Goal: Task Accomplishment & Management: Contribute content

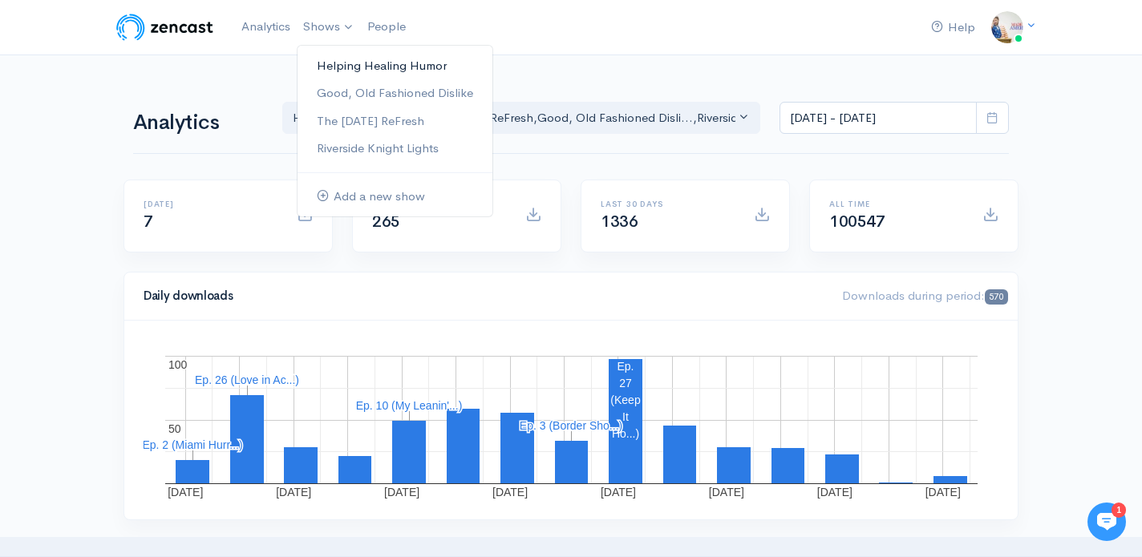
click at [354, 59] on link "Helping Healing Humor" at bounding box center [395, 66] width 195 height 28
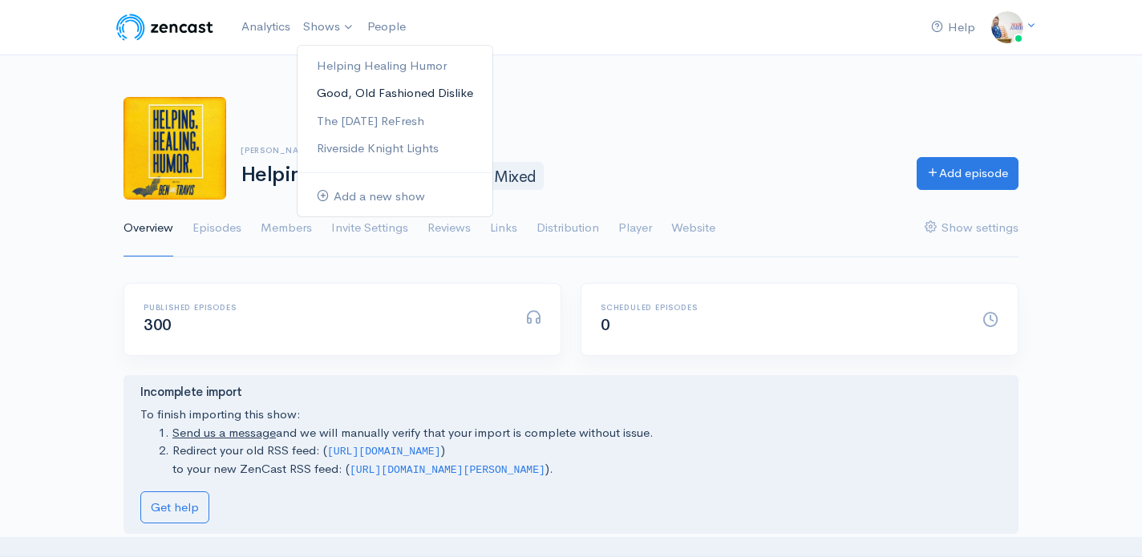
click at [341, 93] on link "Good, Old Fashioned Dislike" at bounding box center [395, 93] width 195 height 28
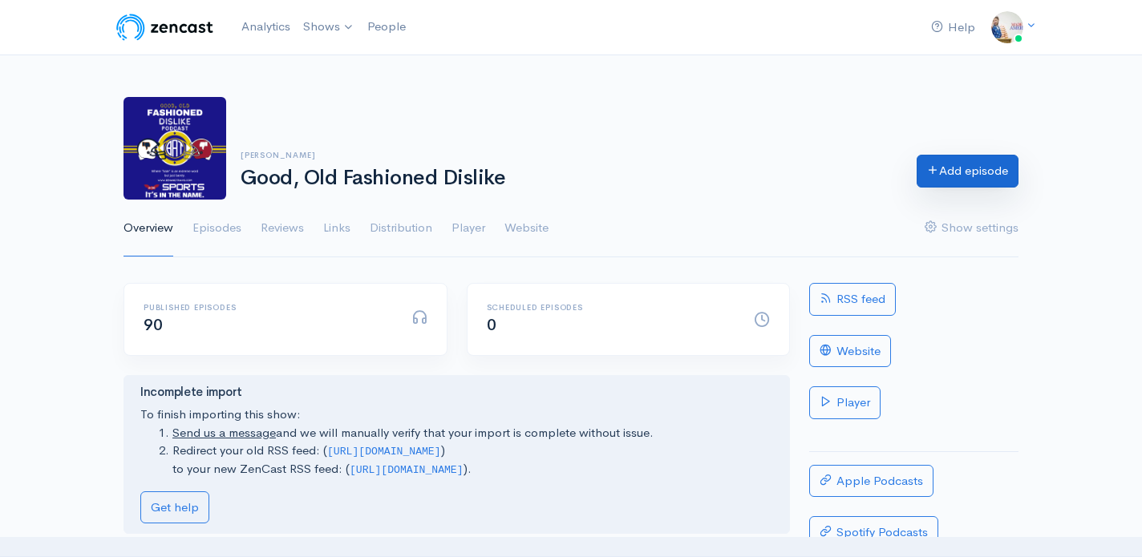
click at [951, 176] on link "Add episode" at bounding box center [968, 171] width 102 height 33
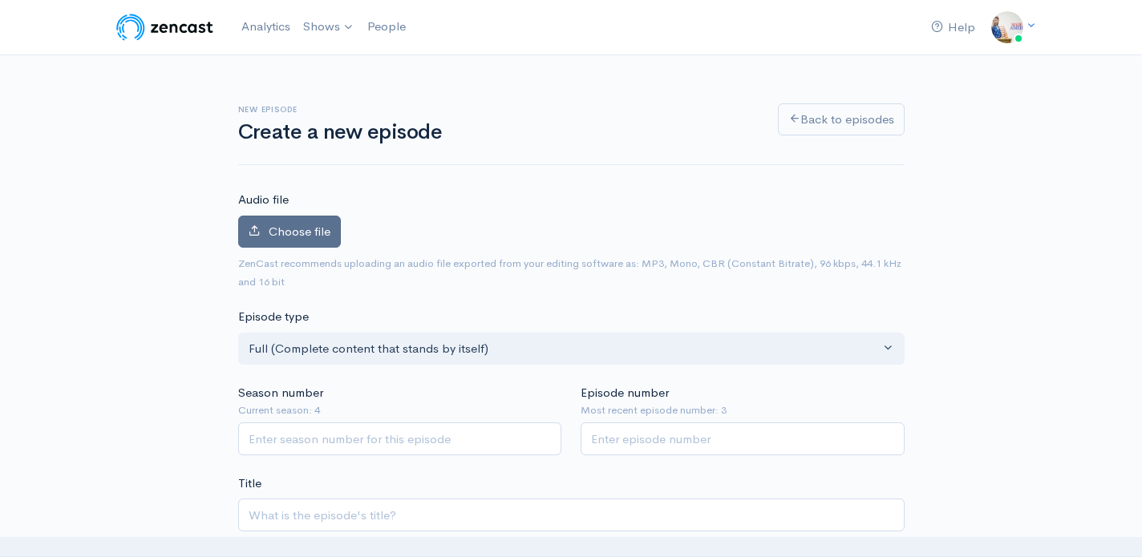
click at [305, 222] on label "Choose file" at bounding box center [289, 232] width 103 height 33
click at [0, 0] on input "Choose file" at bounding box center [0, 0] width 0 height 0
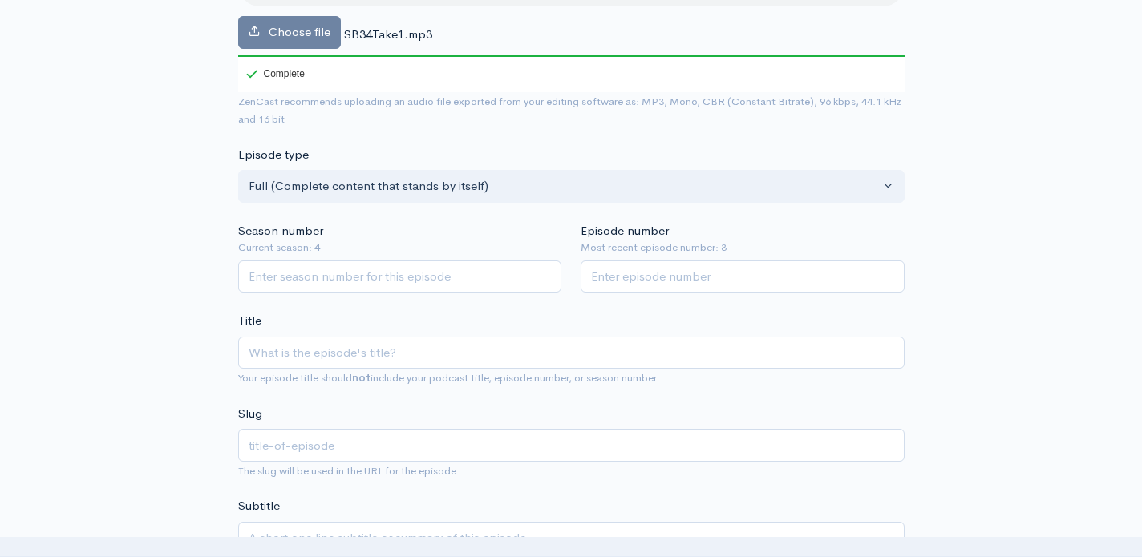
scroll to position [258, 0]
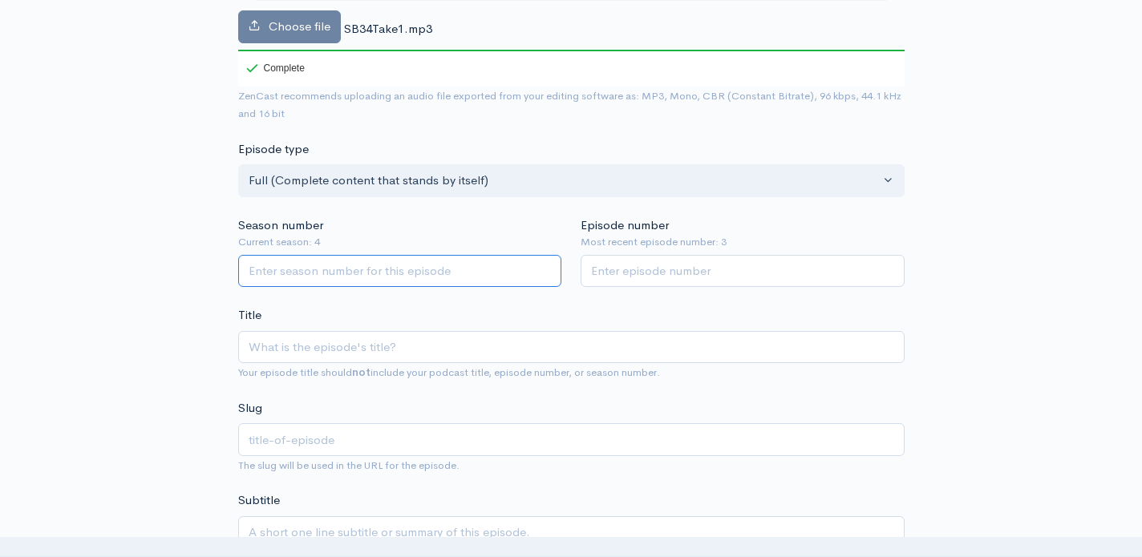
click at [394, 284] on input "Season number" at bounding box center [400, 271] width 324 height 33
type input "4"
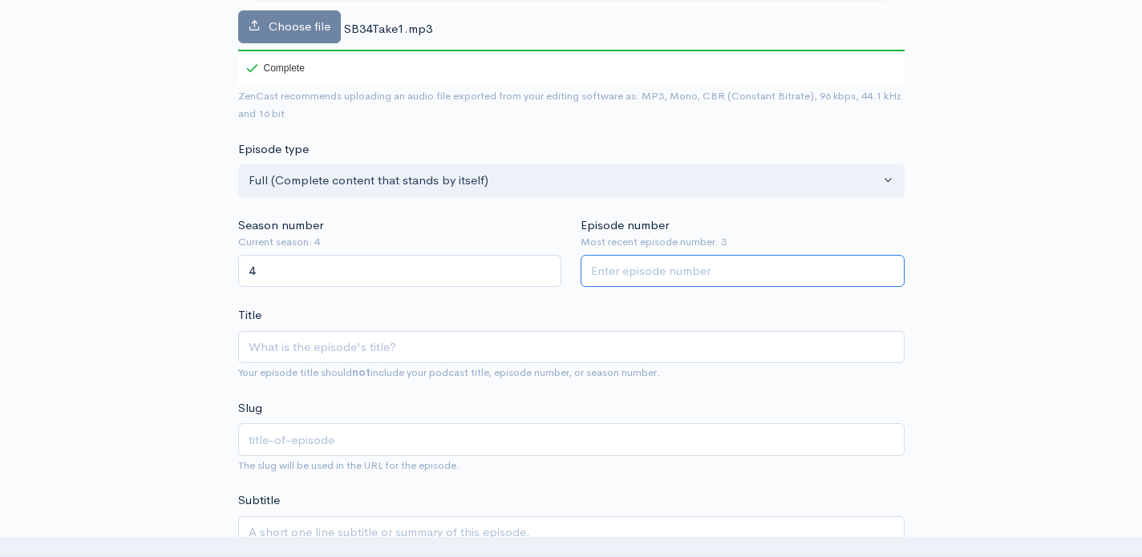
click at [605, 265] on input "Episode number" at bounding box center [743, 271] width 324 height 33
type input "4"
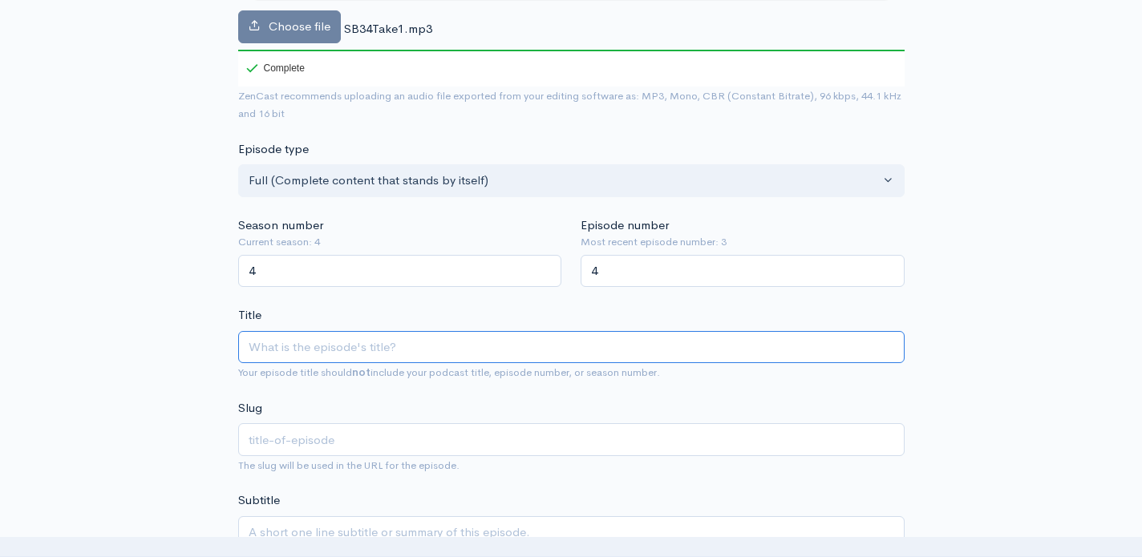
click at [501, 342] on input "Title" at bounding box center [571, 347] width 666 height 33
type input "L"
type input "l"
type input "L.A"
type input "la"
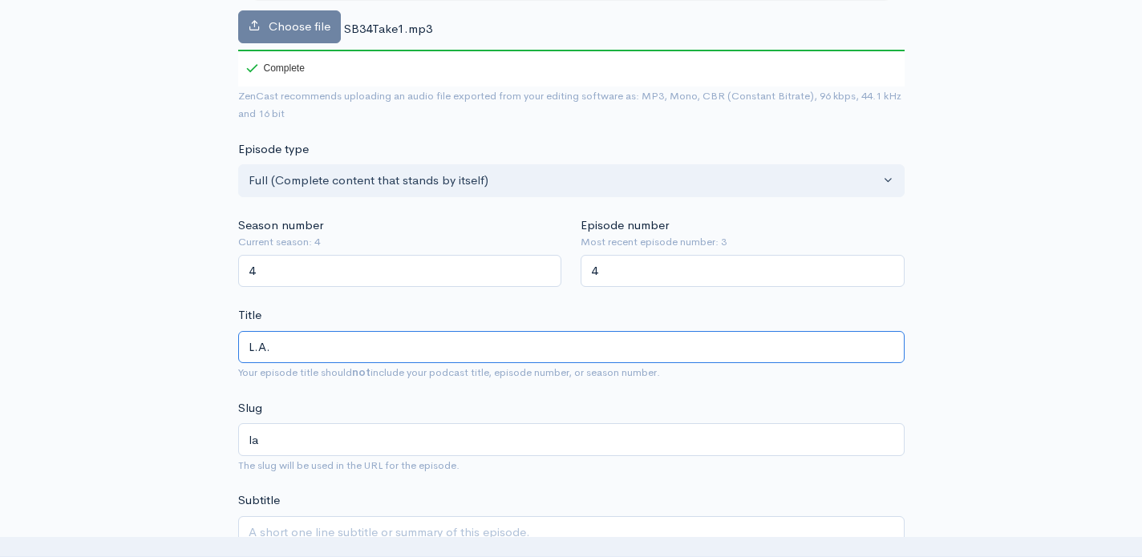
type input "L.A. R"
type input "la-r"
type input "[PERSON_NAME]"
type input "la-ram"
type input "L.A. Rams"
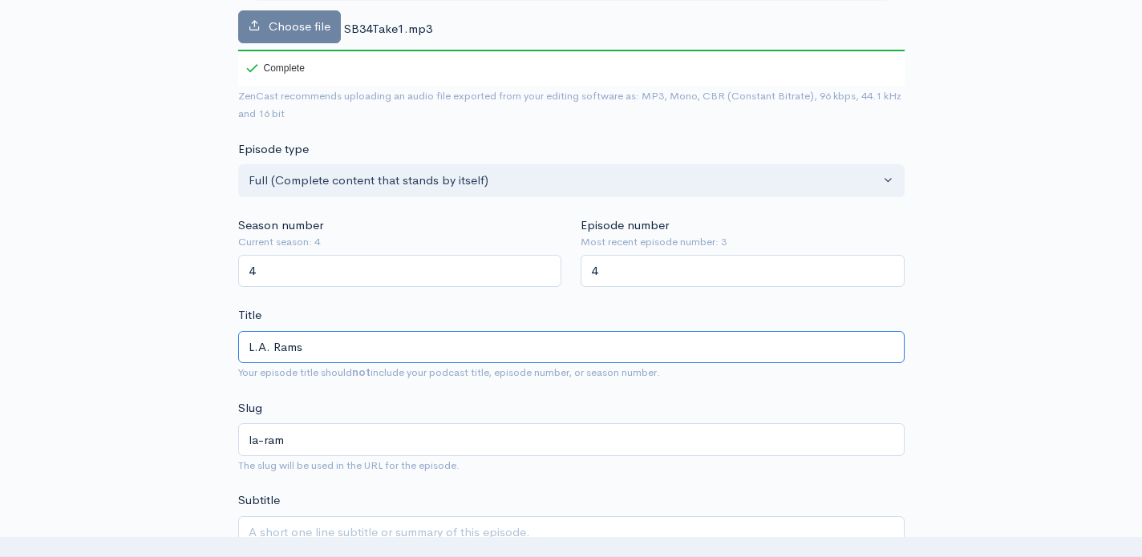
type input "la-rams"
type input "L.A. Rams v"
type input "la-rams-v"
type input "L.A. Rams vs"
type input "la-rams-vs"
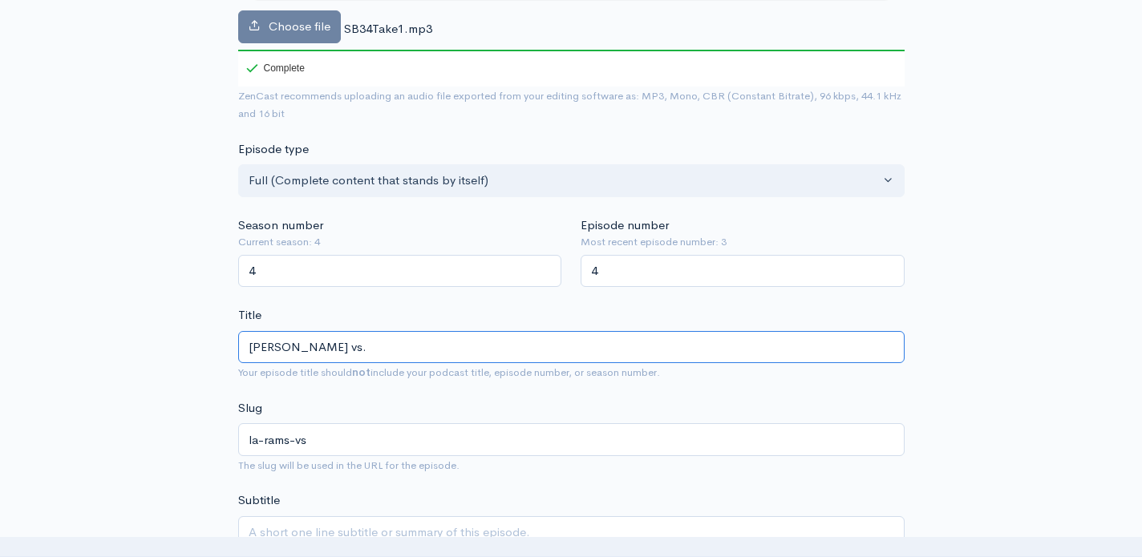
type input "L.A. Rams vs. T"
type input "la-rams-vs-t"
type input "L.A. Rams vs. Te"
type input "la-rams-vs-te"
type input "L.A. Rams vs. Ten"
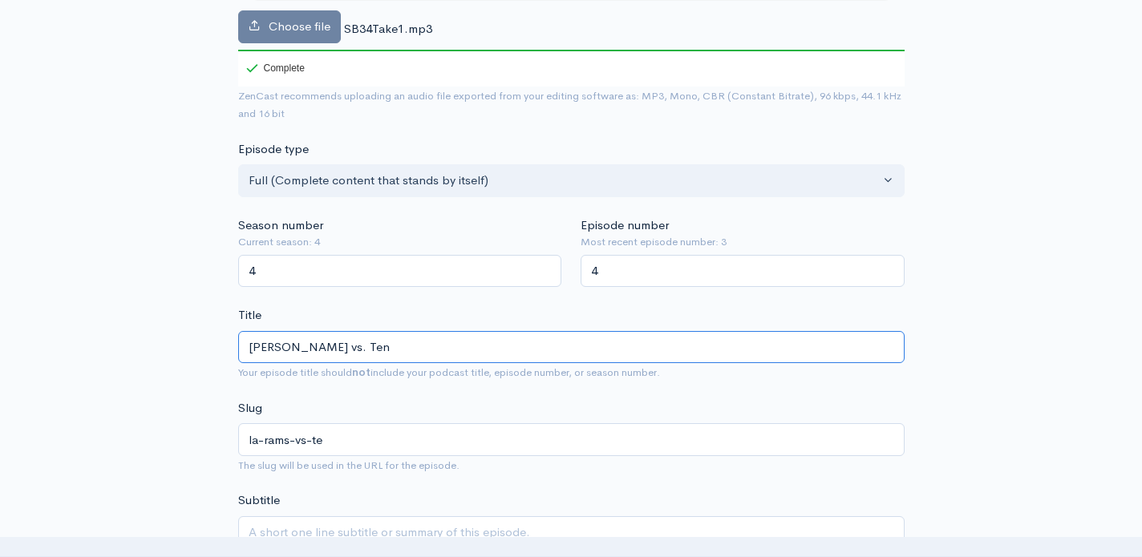
type input "la-rams-vs-ten"
type input "L.A. Rams vs. Tenn"
type input "la-rams-vs-tenn"
type input "L.A. Rams vs. Tenne"
type input "la-rams-vs-tenne"
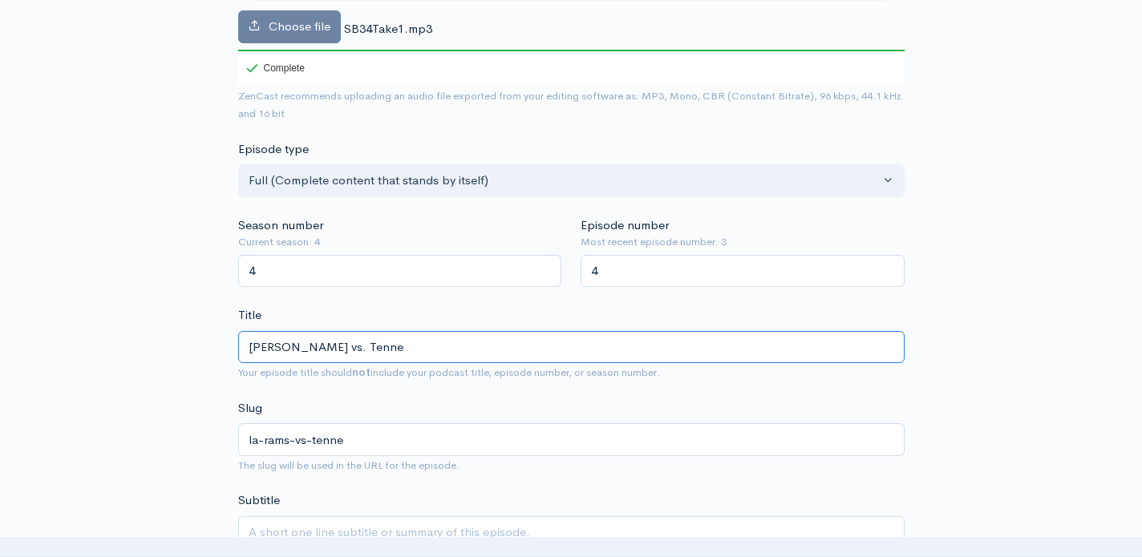
type input "L.A. Rams vs. Tennes"
type input "la-rams-vs-tennes"
type input "L.A. Rams vs. Tenness"
type input "la-rams-vs-tenness"
type input "L.A. Rams vs. Tennesse"
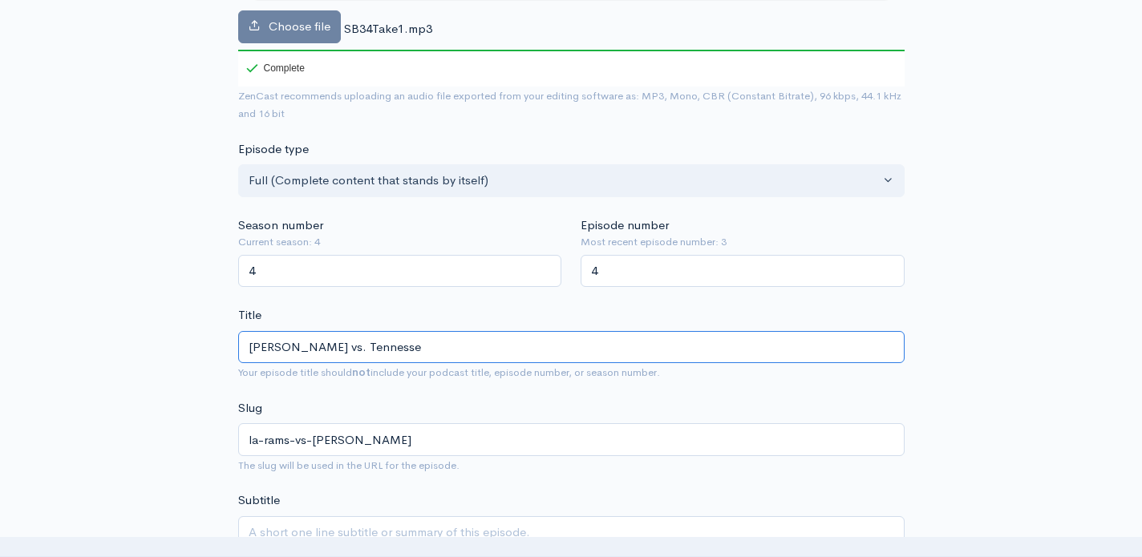
type input "la-rams-vs-tennesse"
type input "L.A. Rams vs. Tennessee"
type input "la-rams-vs-tennessee"
type input "L.A. Rams vs. Tennessee T"
type input "la-rams-vs-tennessee-t"
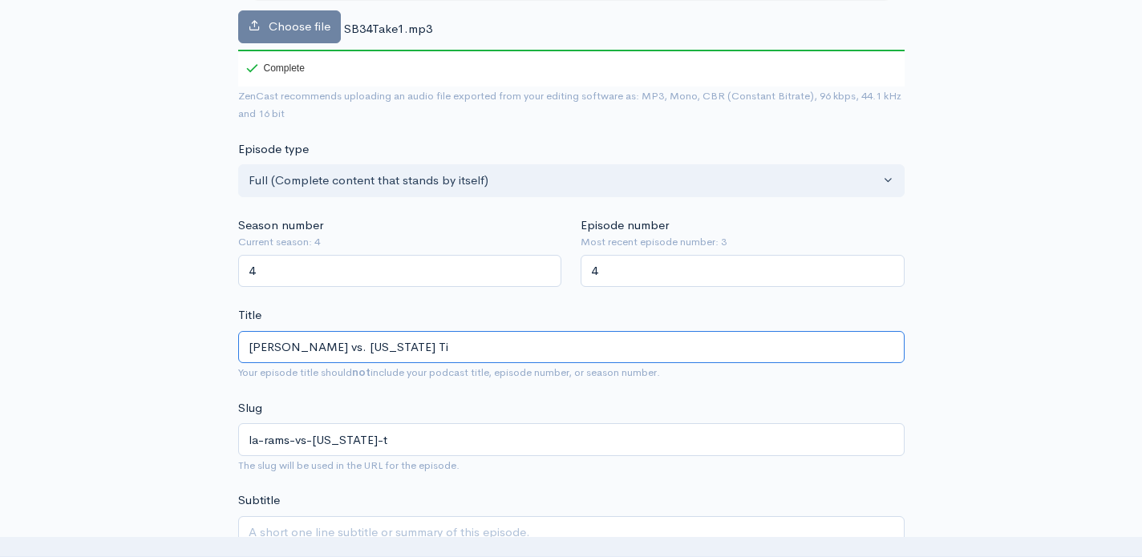
type input "L.A. Rams vs. Tennessee Tit"
type input "la-rams-vs-tennessee-tit"
type input "L.A. Rams vs. Tennessee Tita"
type input "la-rams-vs-tennessee-tita"
type input "L.A. Rams vs. Tennessee Titan"
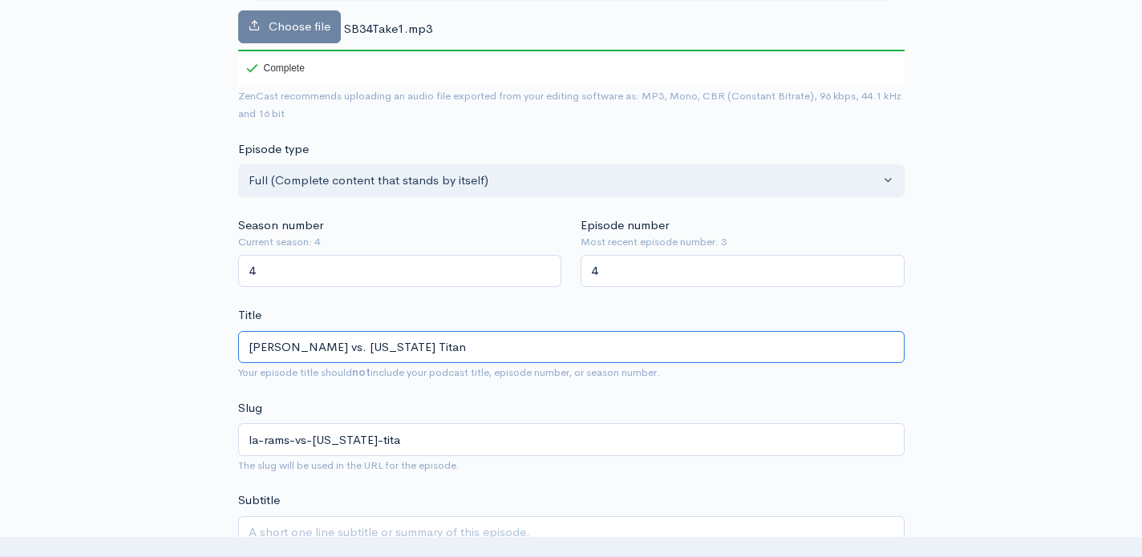
type input "la-rams-vs-tennessee-titan"
type input "[PERSON_NAME] vs. [US_STATE] Titans"
type input "la-rams-vs-[US_STATE]-titans"
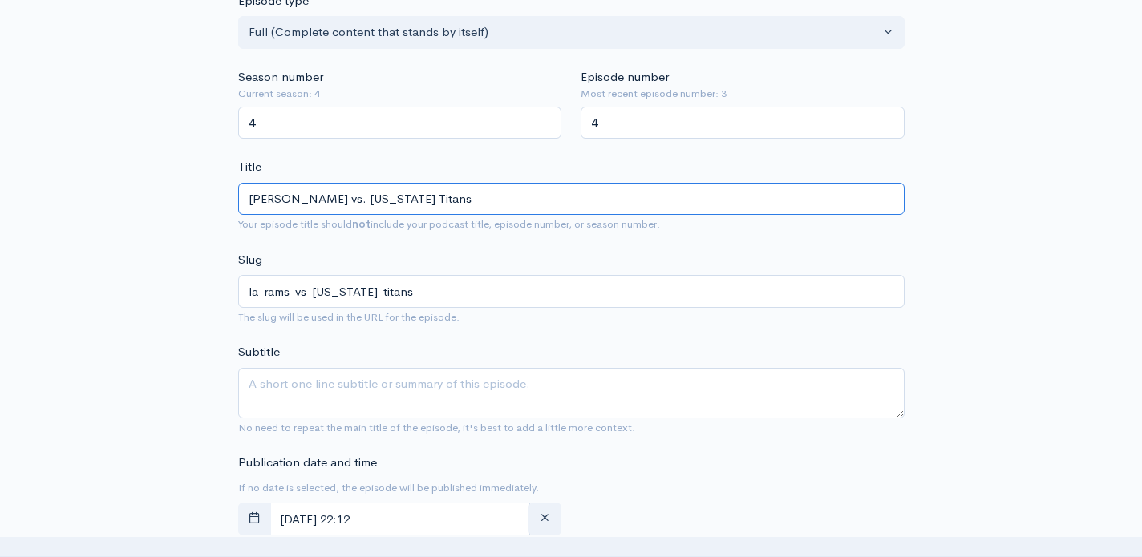
scroll to position [415, 0]
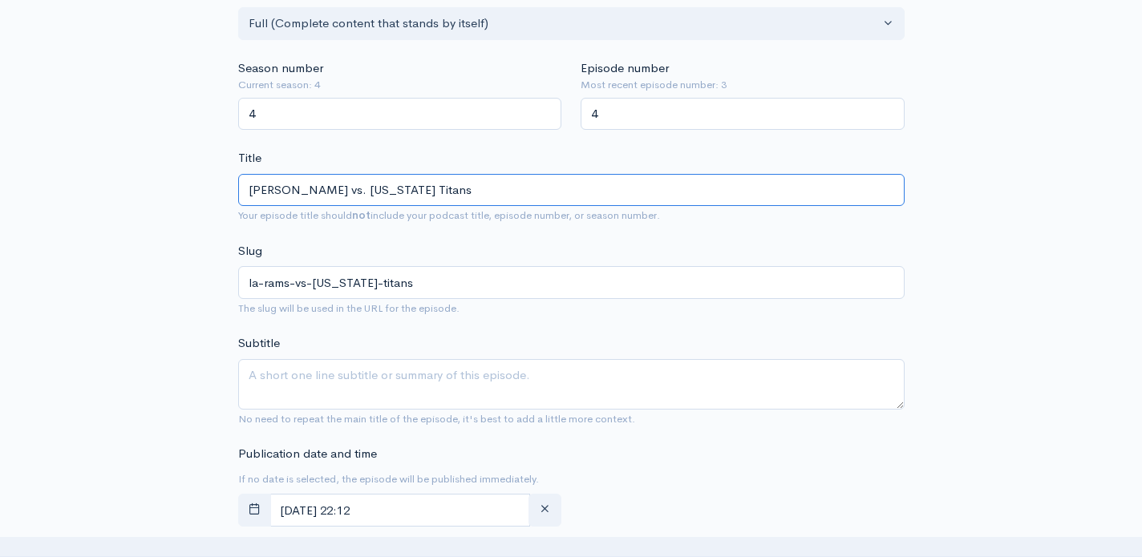
type input "[PERSON_NAME] vs. [US_STATE] Titans"
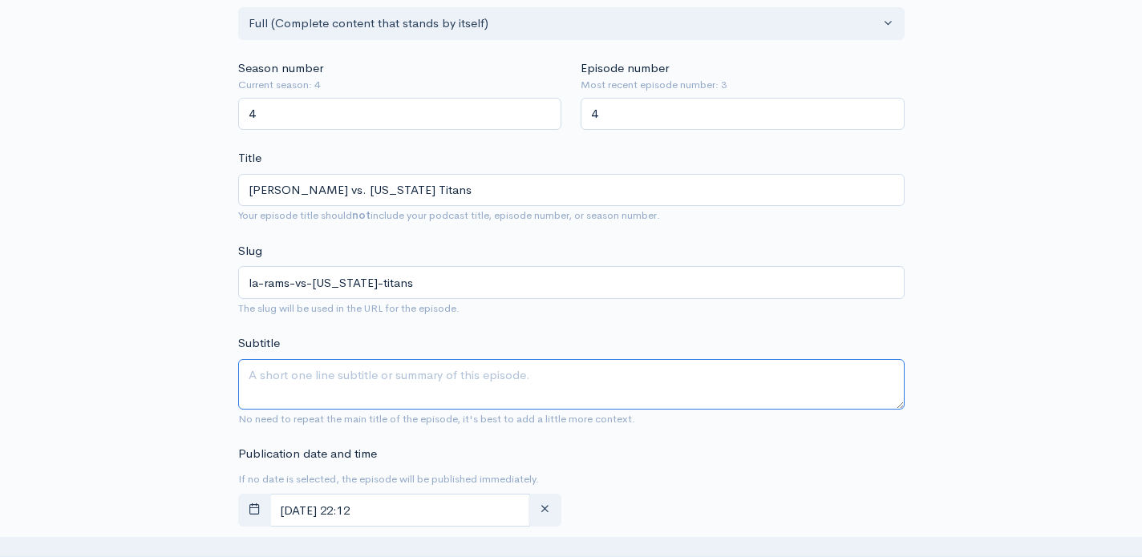
click at [499, 379] on textarea "Subtitle" at bounding box center [571, 384] width 666 height 51
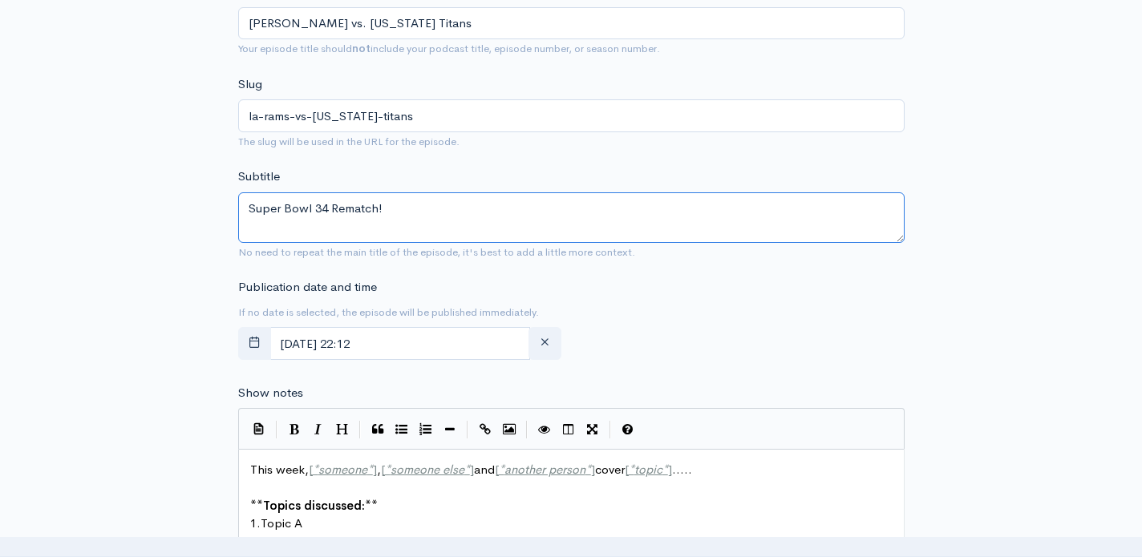
scroll to position [620, 0]
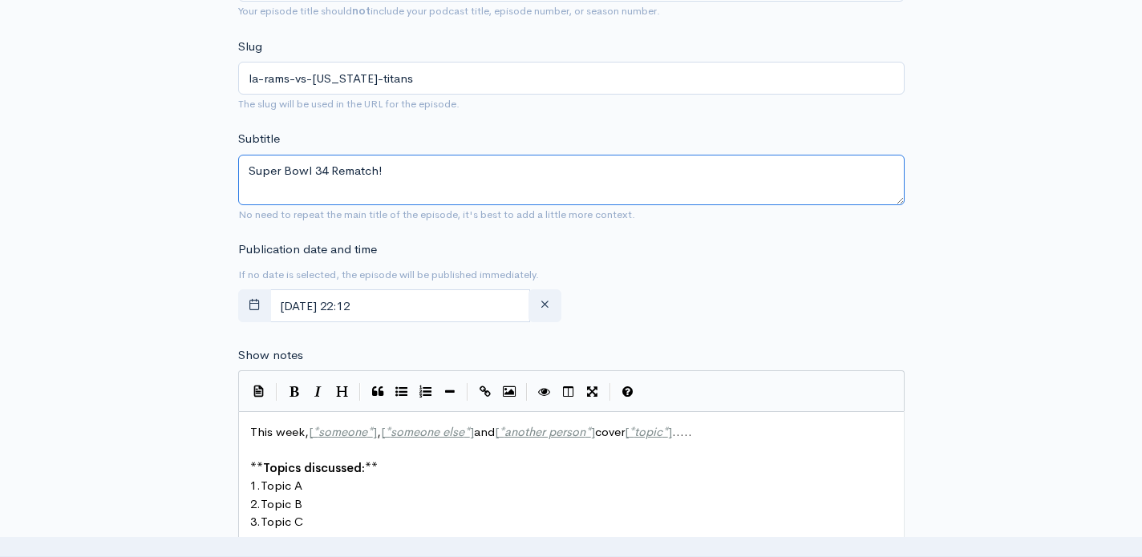
type textarea "Super Bowl 34 Rematch!"
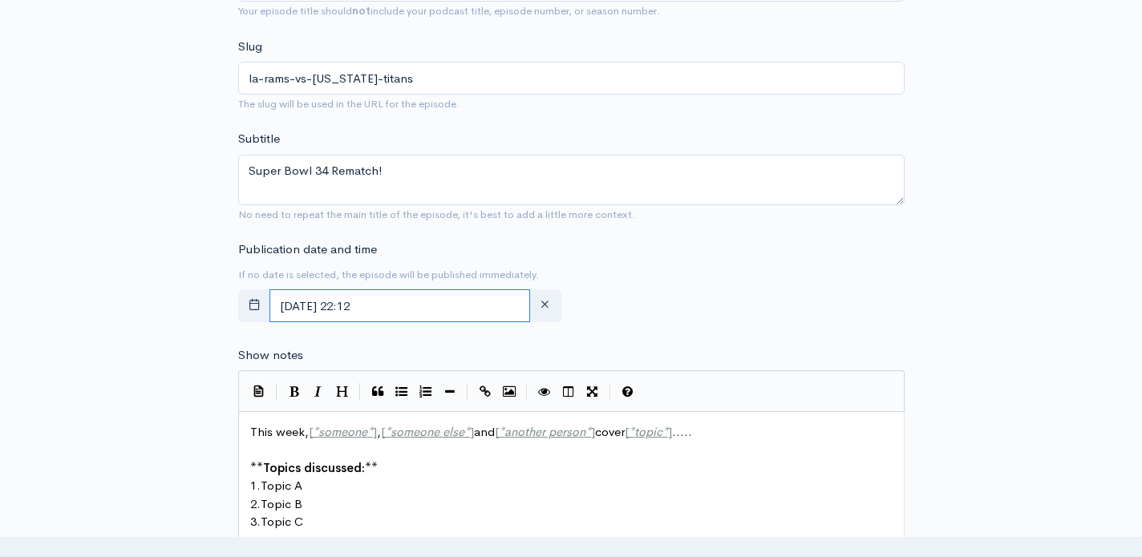
click at [451, 306] on input "September, 07 2025 22:12" at bounding box center [399, 305] width 261 height 33
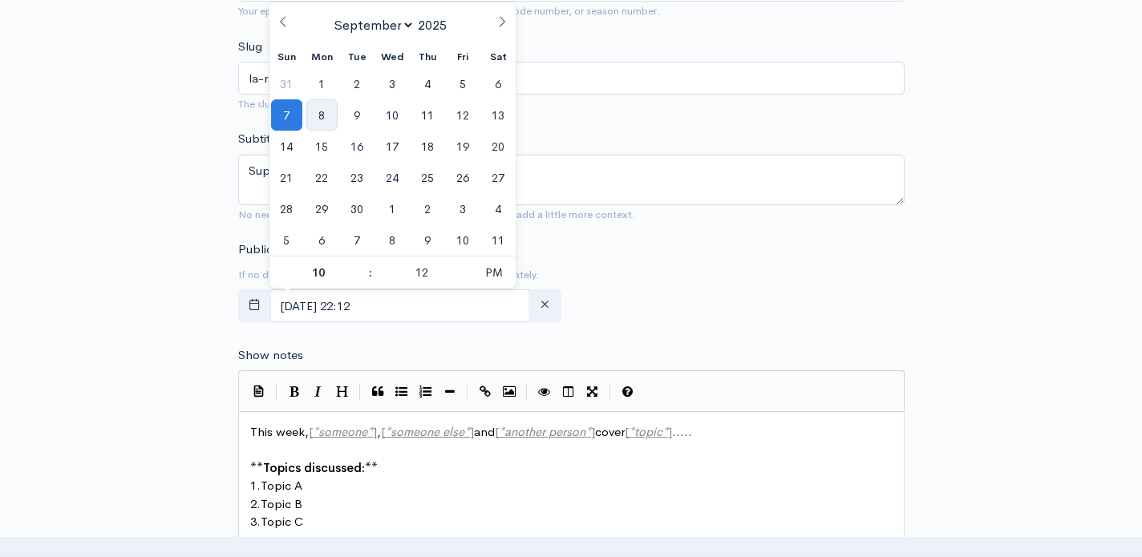
click at [327, 119] on span "8" at bounding box center [321, 114] width 31 height 31
type input "September, 08 2025 22:12"
type input "5"
type input "September, 08 2025 17:12"
type input "05"
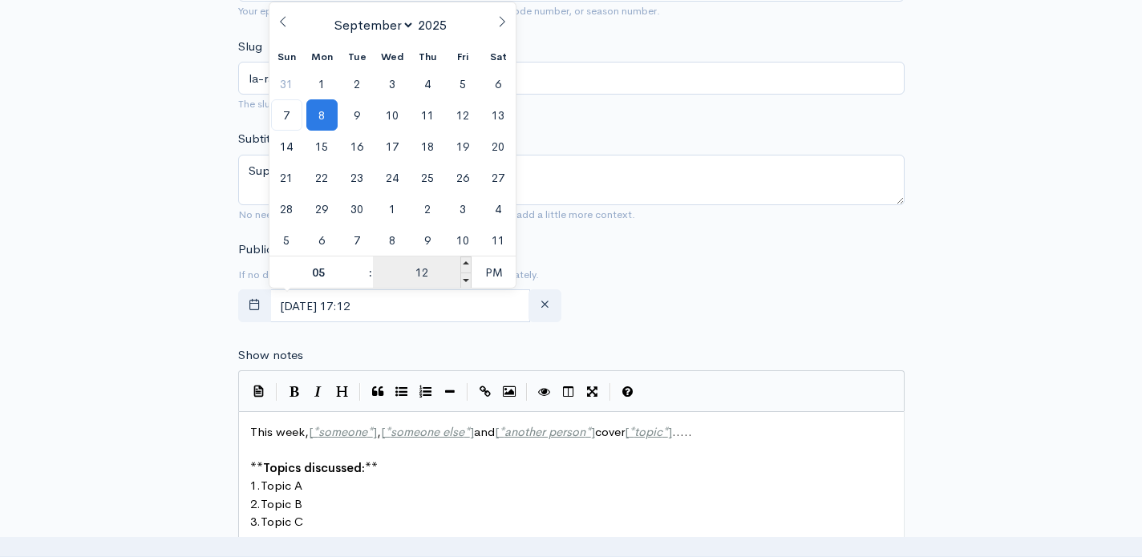
click at [432, 274] on input "12" at bounding box center [422, 273] width 99 height 32
type input "00"
click at [502, 273] on span "PM" at bounding box center [494, 273] width 44 height 32
type input "[DATE] 05:00"
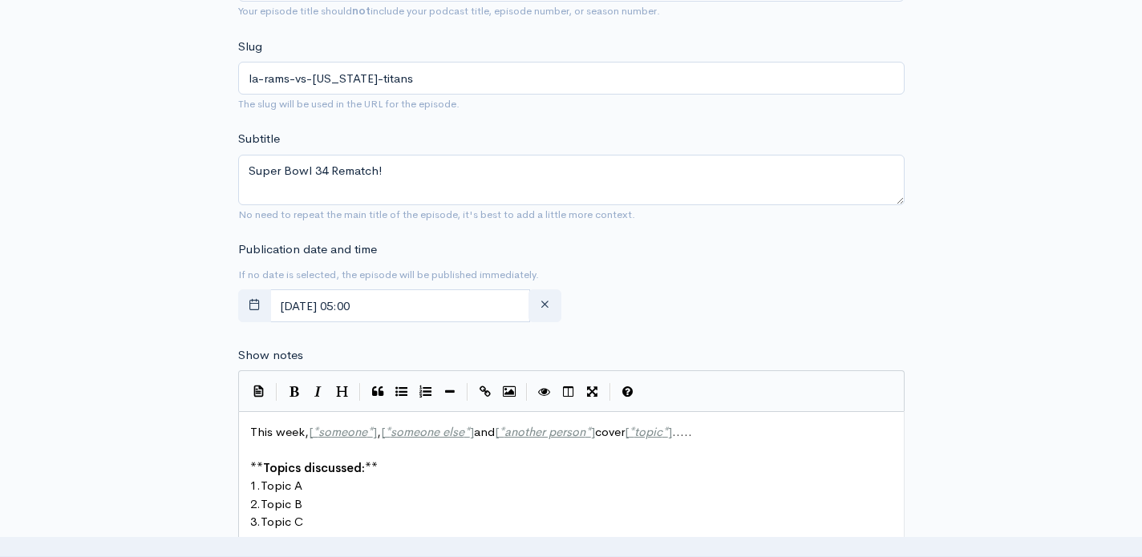
click at [631, 272] on div "Publication date and time If no date is selected, the episode will be published…" at bounding box center [572, 285] width 686 height 88
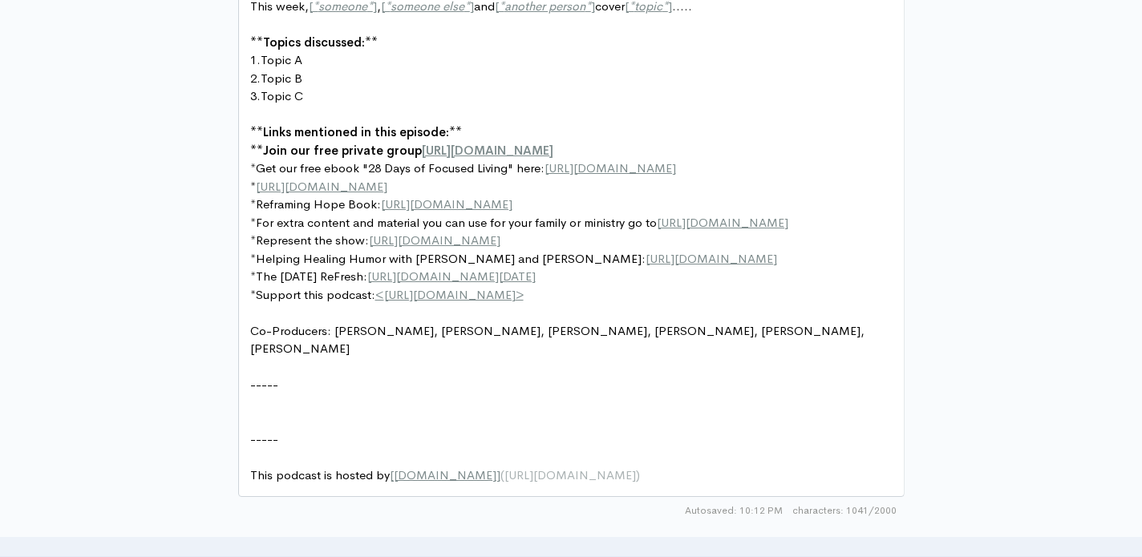
scroll to position [1047, 0]
click at [387, 352] on span "Co-Producers: Justin B., Doris C., Rhonda F., Scott K., Mary H., Scott B." at bounding box center [558, 339] width 617 height 34
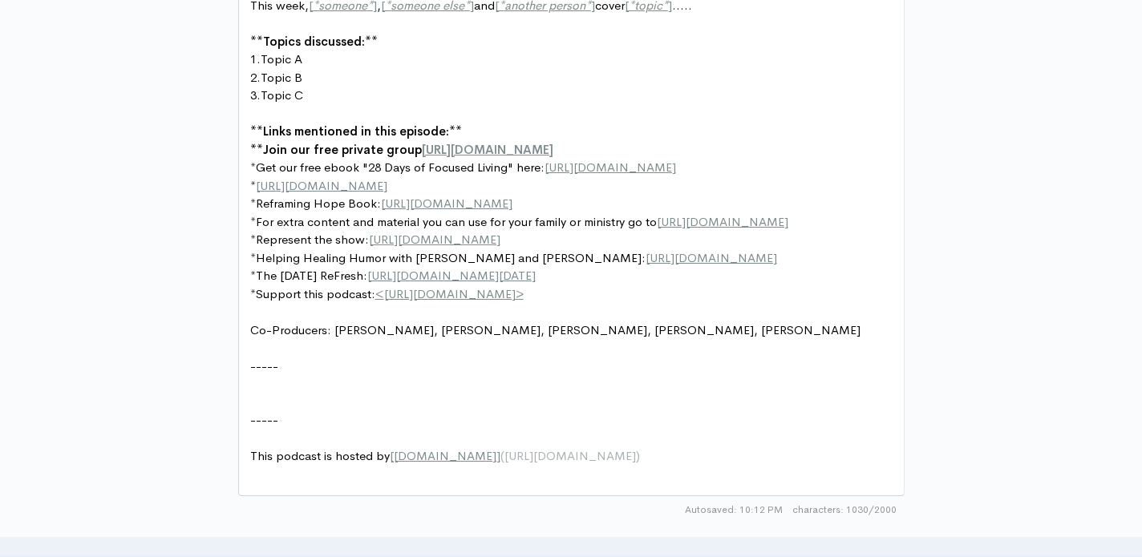
scroll to position [1050, 0]
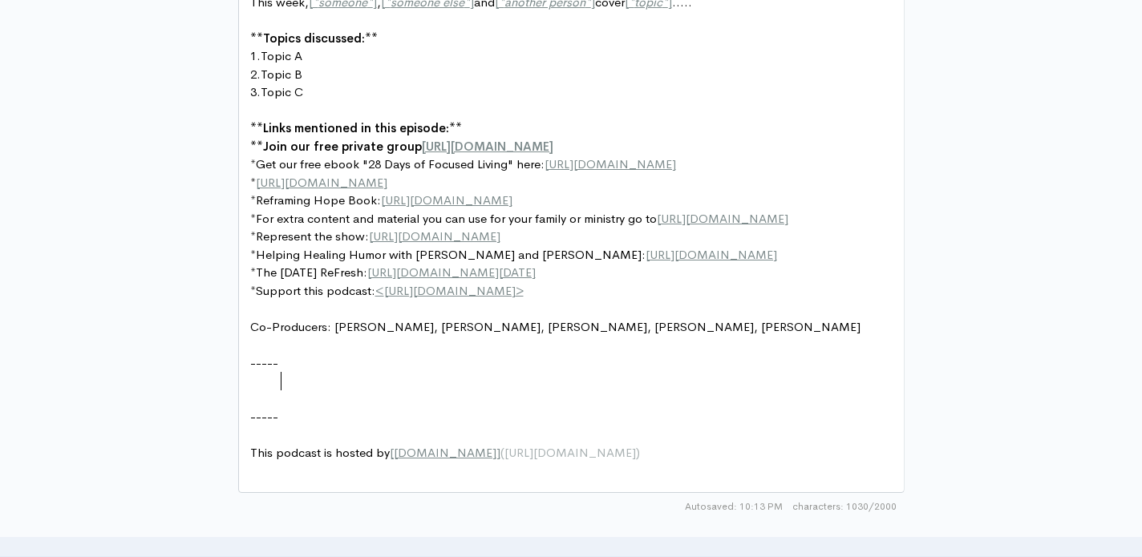
click at [304, 373] on pre "-----" at bounding box center [571, 363] width 649 height 18
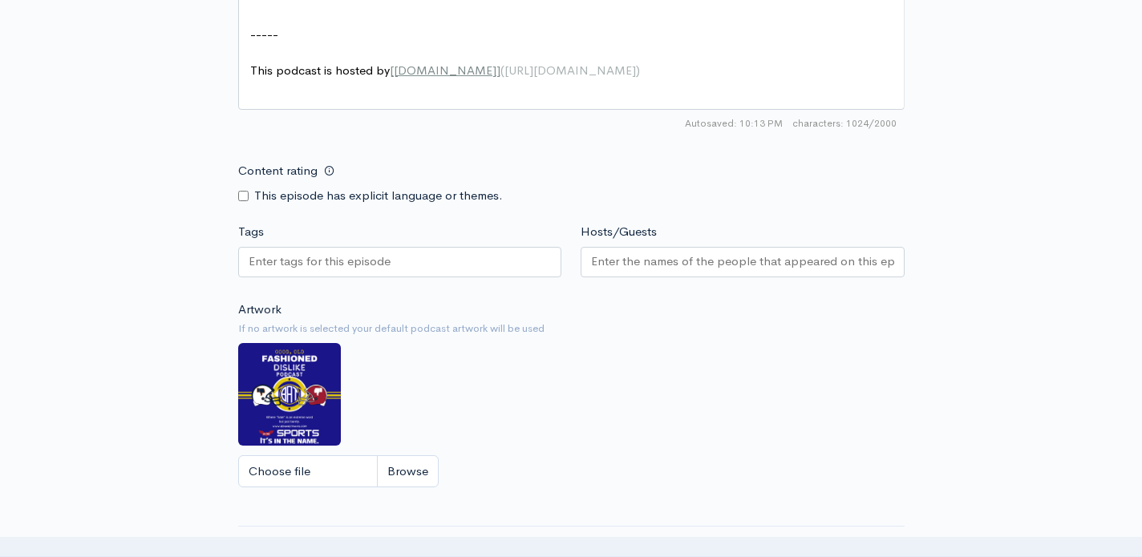
scroll to position [1421, 0]
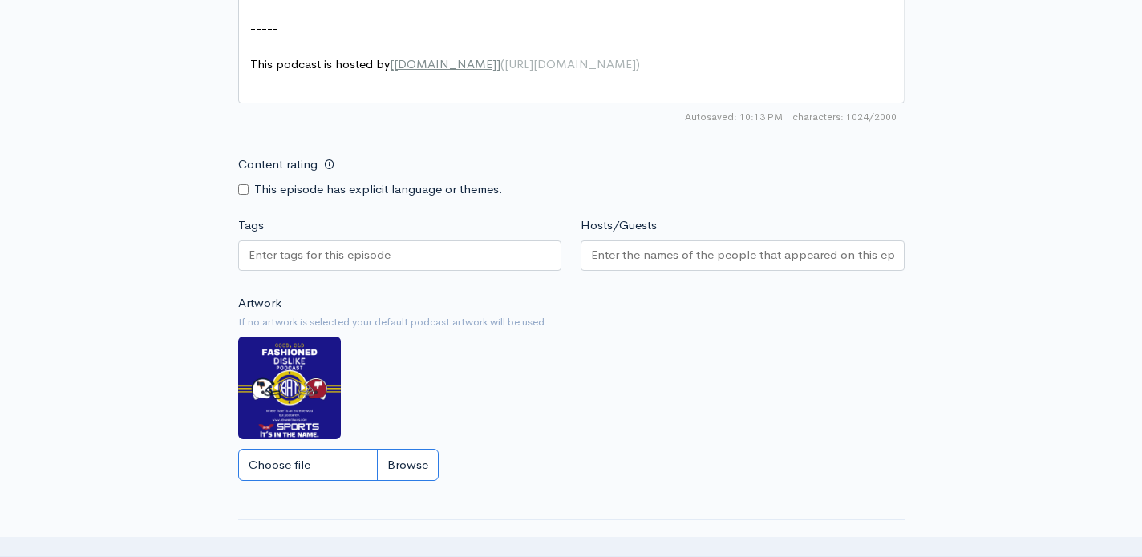
click at [298, 472] on input "Choose file" at bounding box center [338, 465] width 200 height 33
type input "C:\fakepath\Blue and Red Helmet Classic Maximalist Sports Football Poster (2).p…"
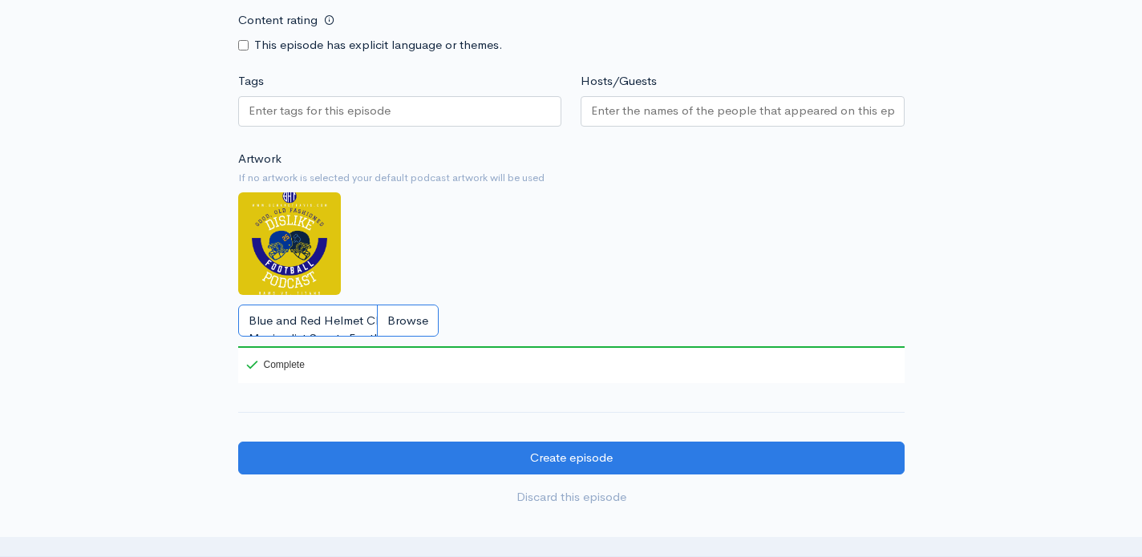
scroll to position [1557, 0]
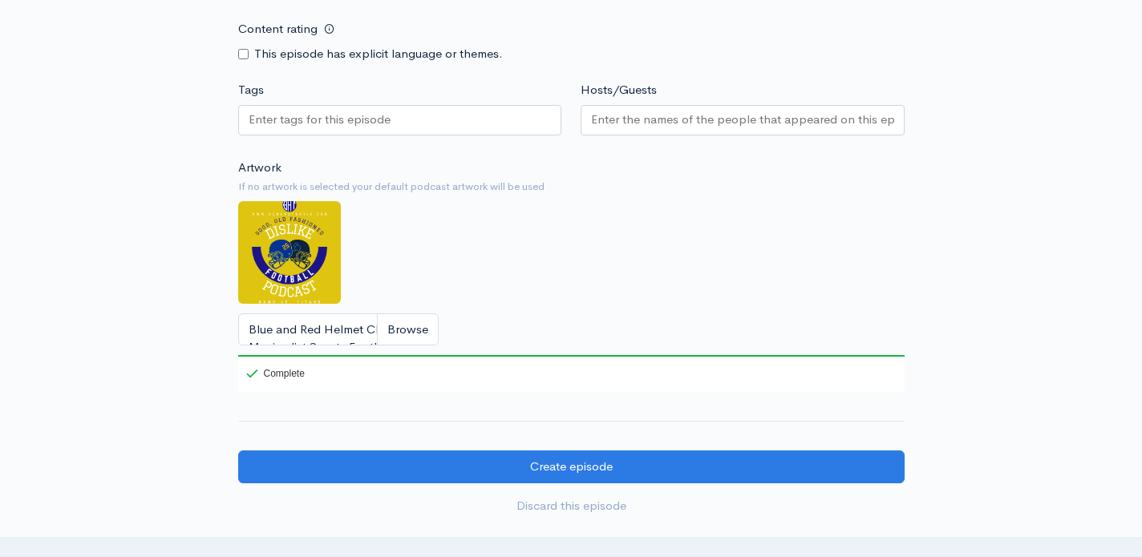
click at [684, 132] on div at bounding box center [743, 120] width 324 height 30
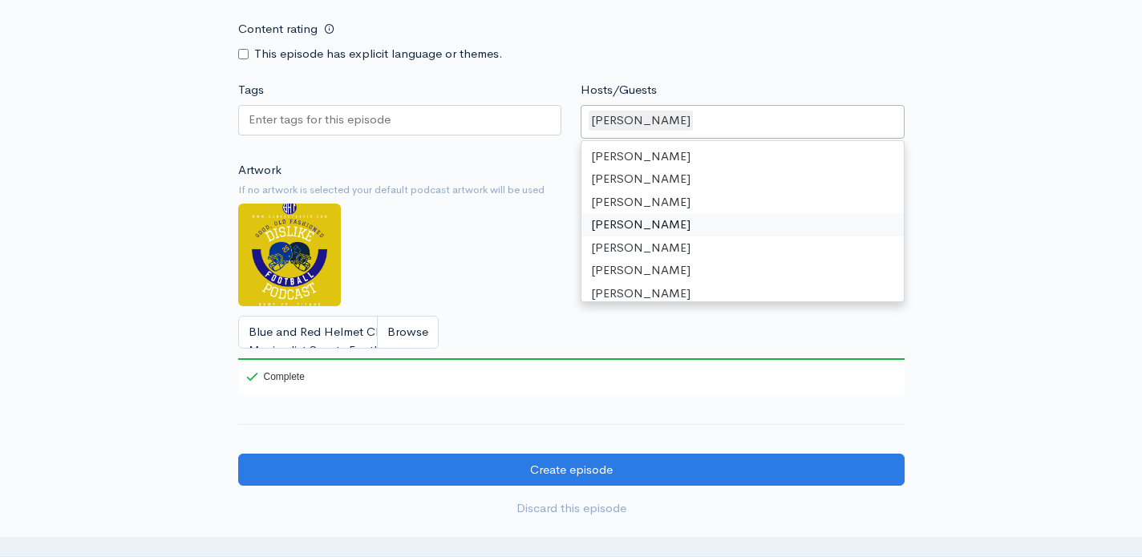
click at [539, 227] on div "Artwork If no artwork is selected your default podcast artwork will be used Blu…" at bounding box center [571, 278] width 666 height 234
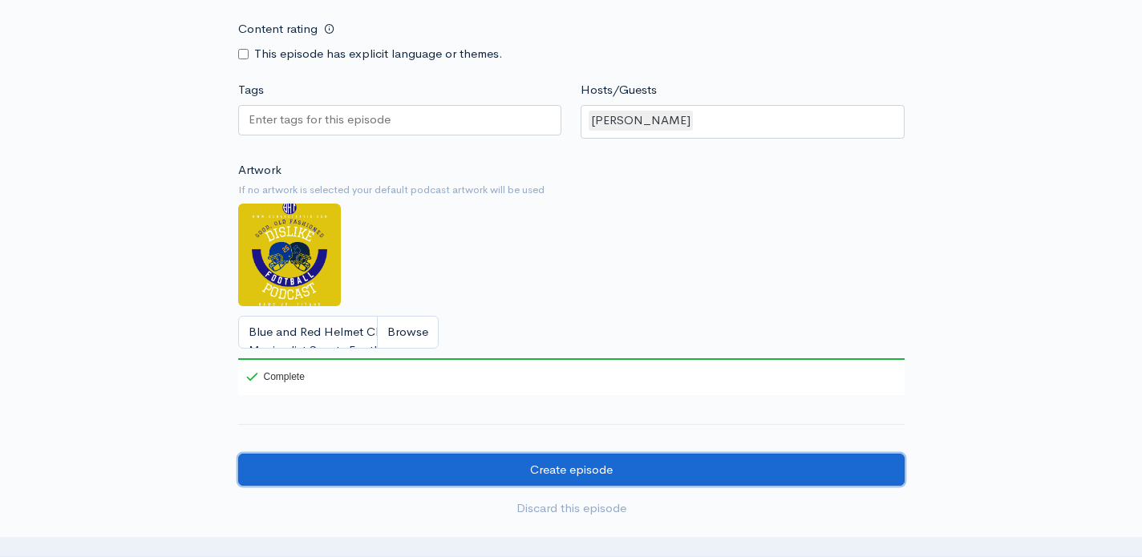
click at [486, 471] on input "Create episode" at bounding box center [571, 470] width 666 height 33
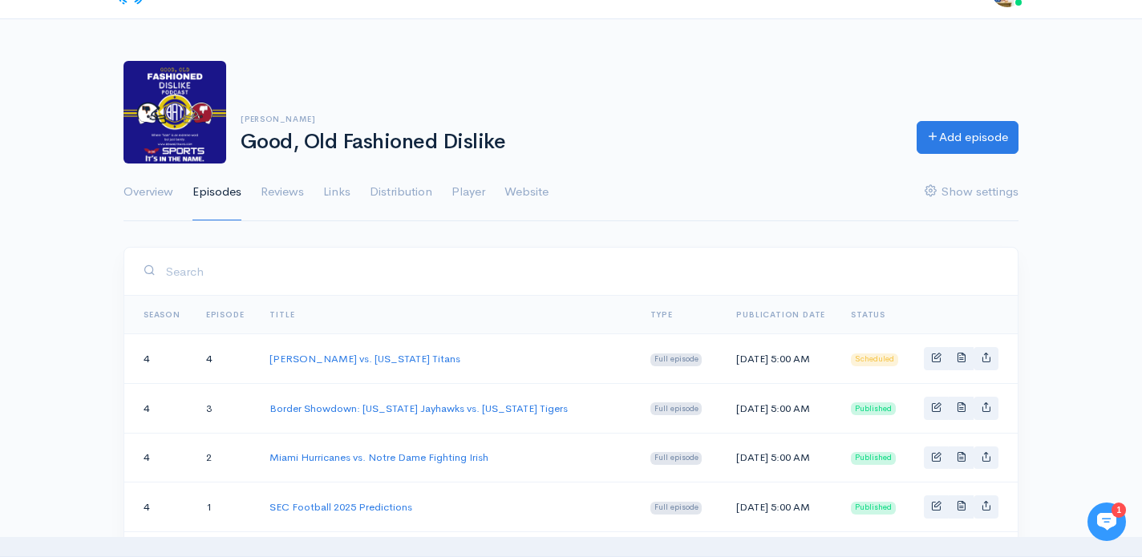
scroll to position [38, 0]
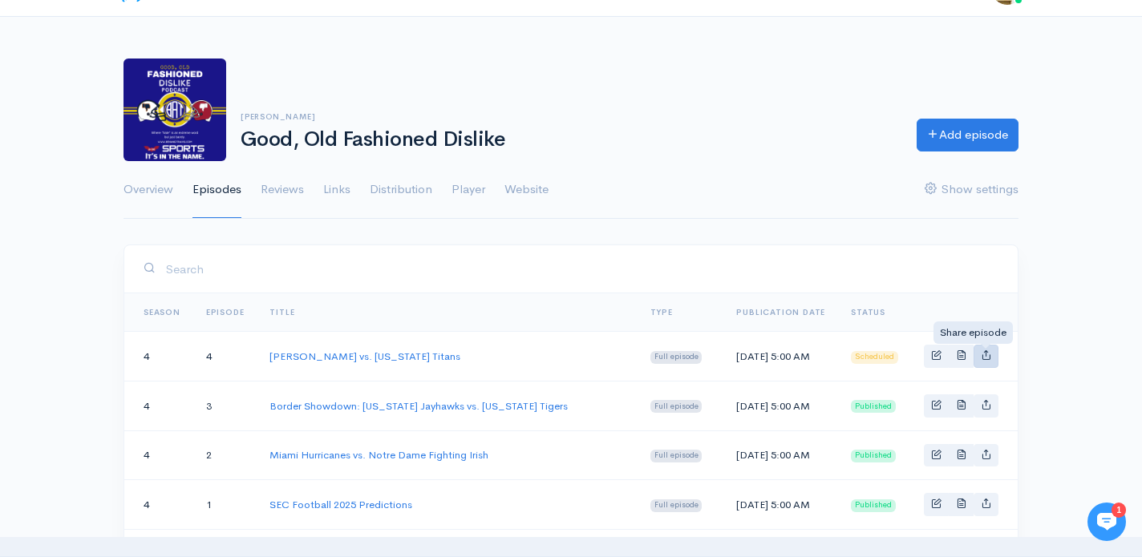
click at [987, 360] on icon "Basic example" at bounding box center [986, 355] width 10 height 10
type input "https://good-old-fashioned-dislike.zencast.website/episodes/la-rams-vs-tennesse…"
type input "https://media.zencast.fm/good-old-fashioned-dislike/9a8f843a-66f3-4397-8790-f61…"
type input "<iframe src='https://share.zencast.fm/embed/episode/9a8f843a-66f3-4397-8790-f61…"
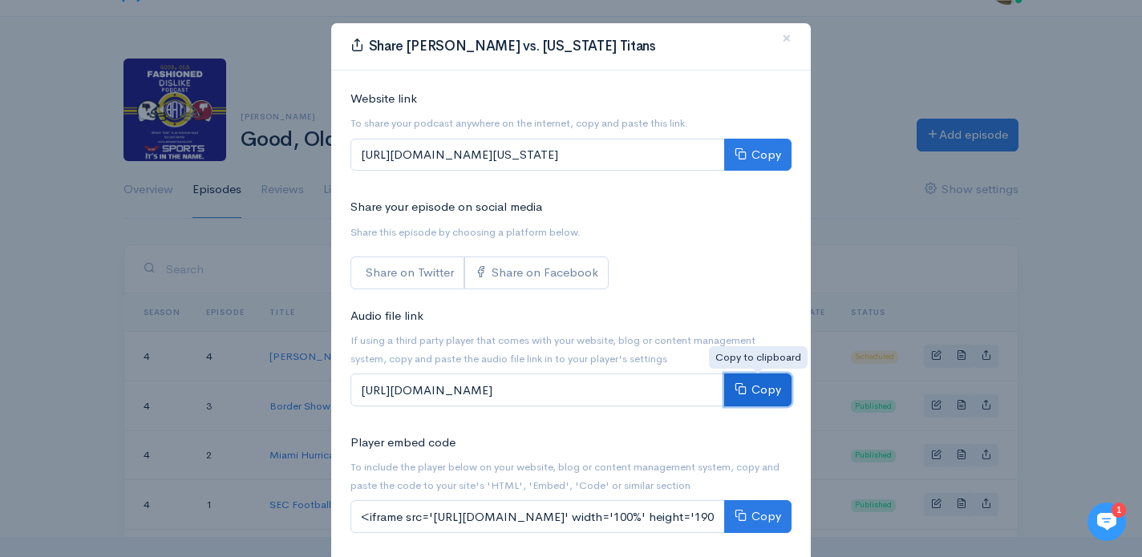
click at [763, 393] on button "Copy" at bounding box center [757, 390] width 67 height 33
click at [751, 396] on button "Copy" at bounding box center [757, 390] width 67 height 33
click at [862, 261] on div "Share L.A. Rams vs. Tennessee Titans × Website link To share your podcast anywh…" at bounding box center [571, 278] width 1142 height 557
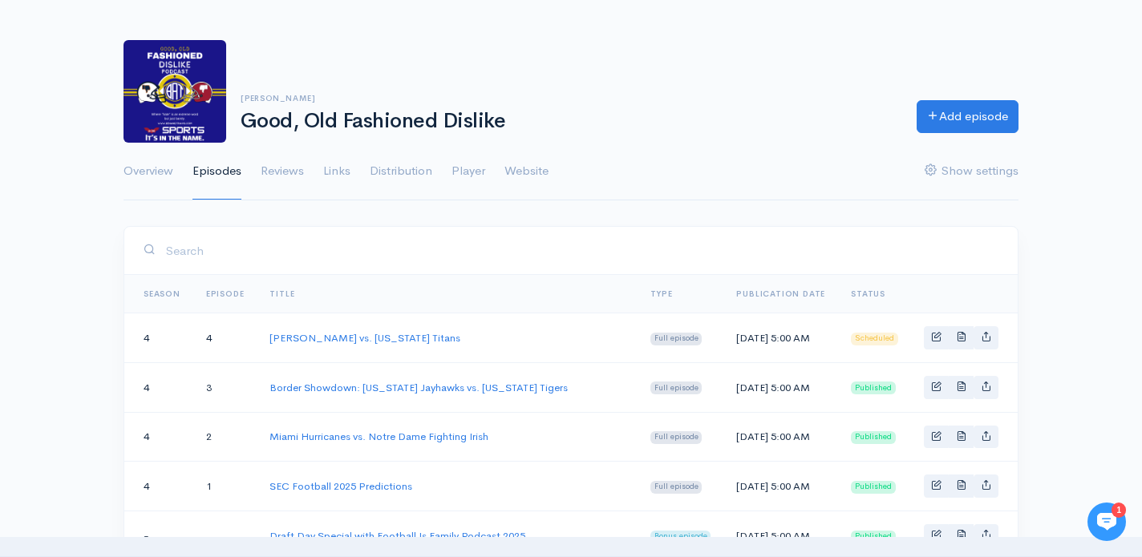
scroll to position [60, 0]
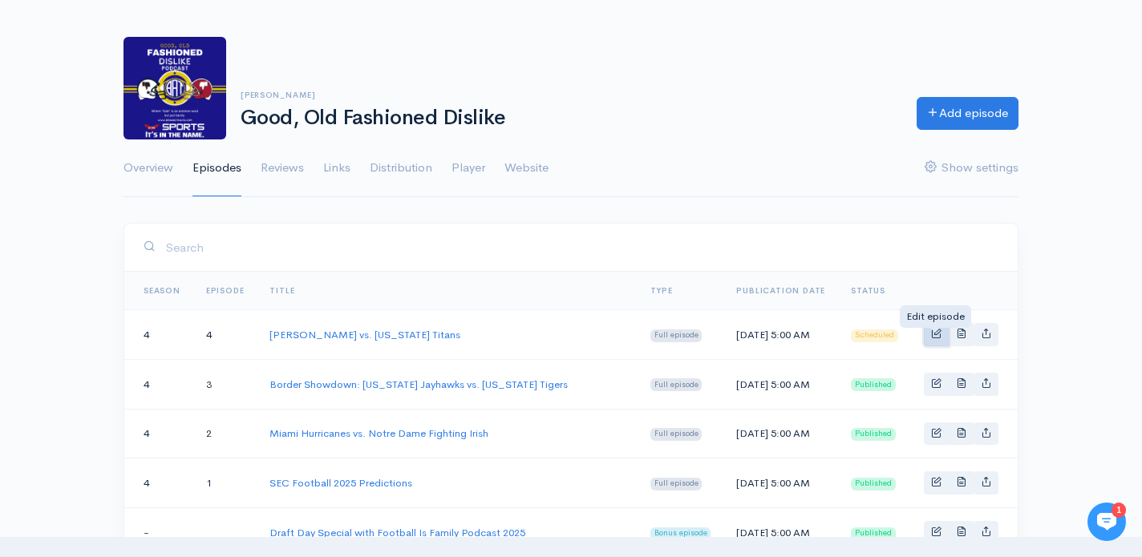
click at [933, 335] on span "Basic example" at bounding box center [936, 333] width 10 height 10
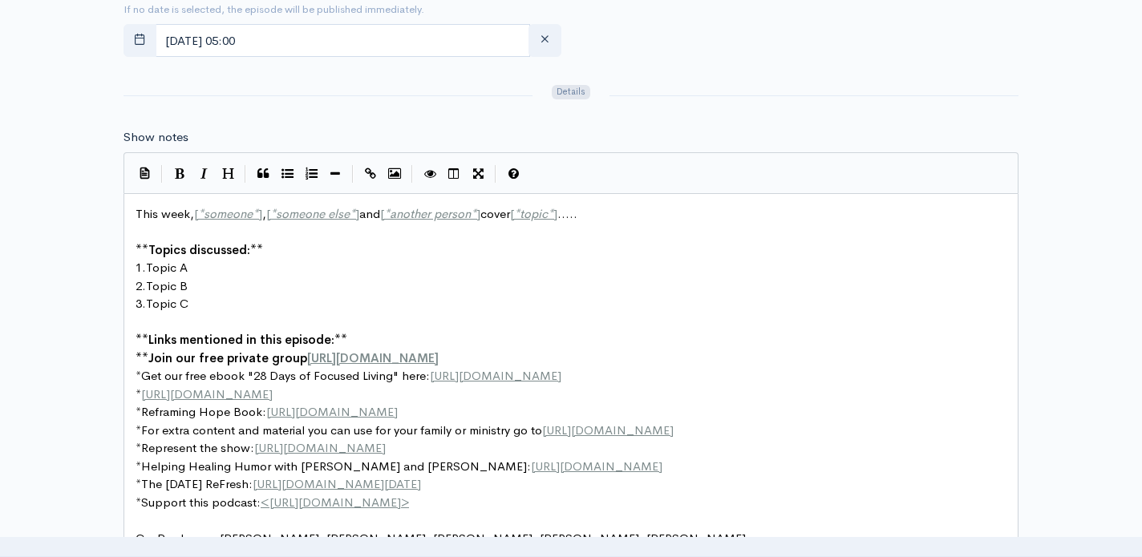
scroll to position [6, 0]
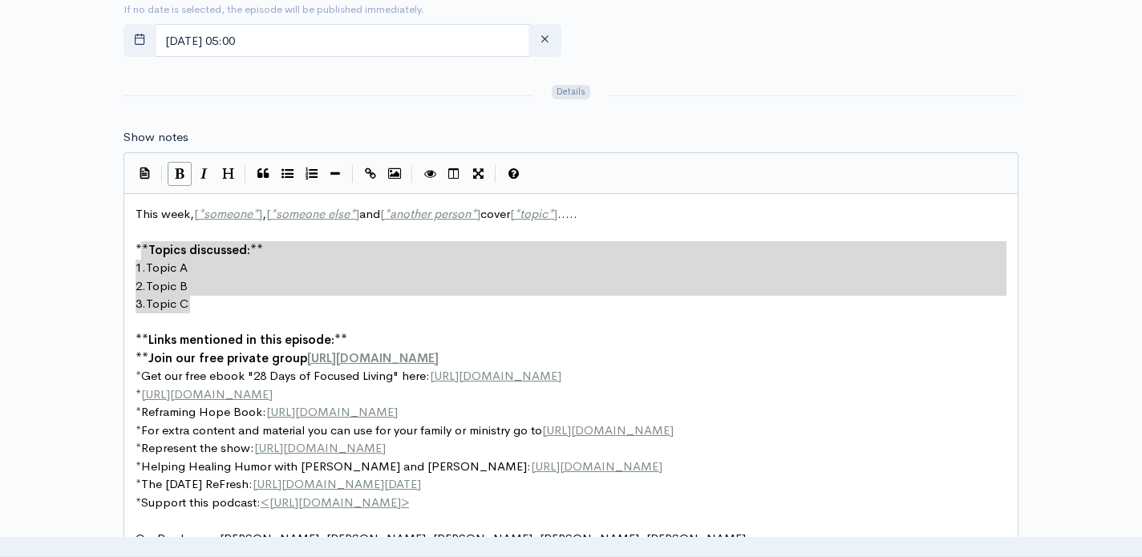
type textarea "This week, [*someone*], [*someone else*] and [*another person*] cover [*topic*]…"
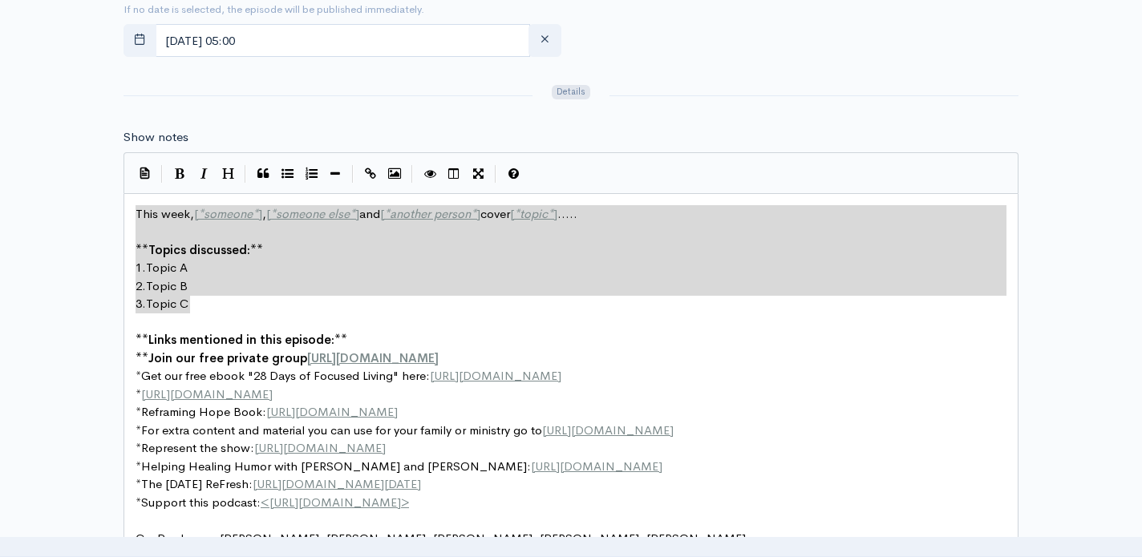
drag, startPoint x: 213, startPoint y: 303, endPoint x: 123, endPoint y: 199, distance: 137.6
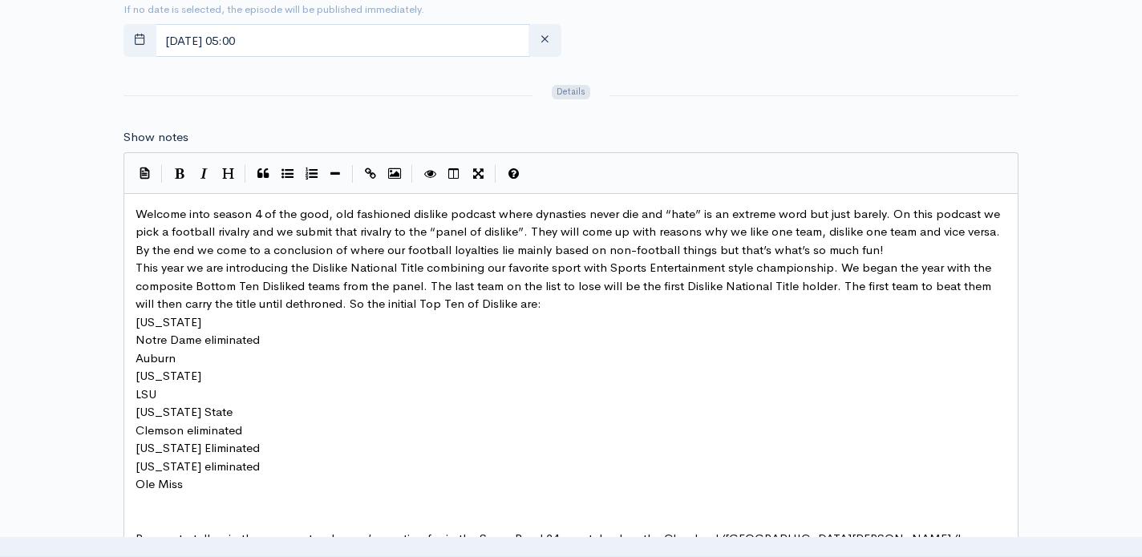
scroll to position [919, 0]
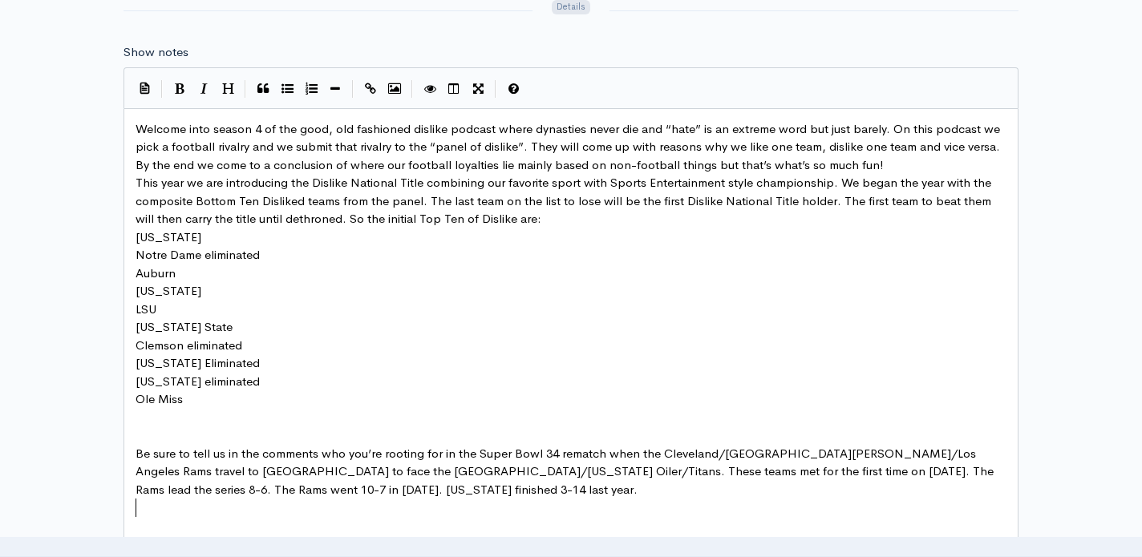
click at [134, 451] on pre "Be sure to tell us in the comments who you’re rooting for in the Super Bowl 34 …" at bounding box center [570, 472] width 877 height 55
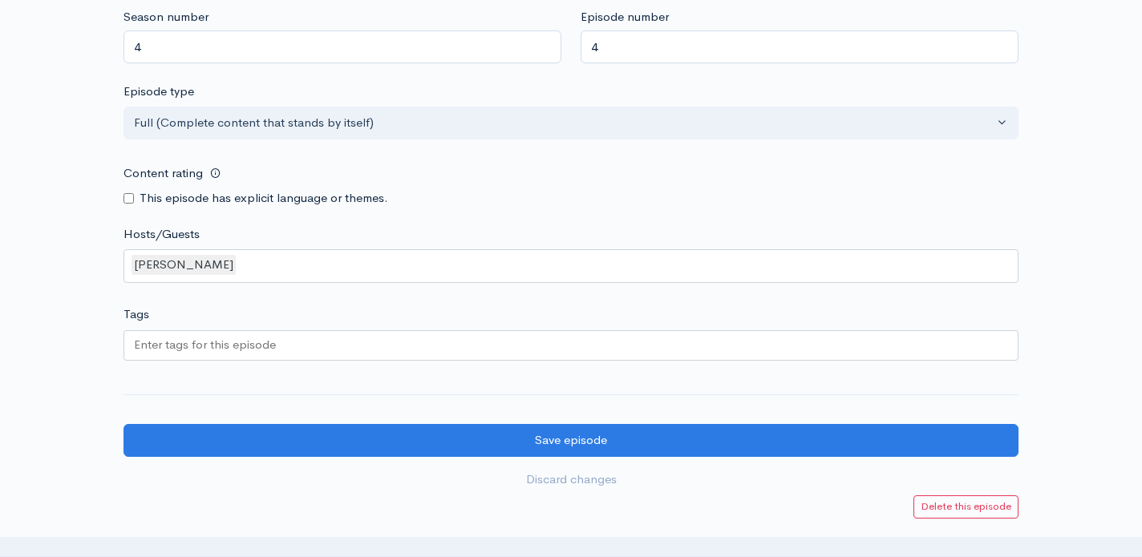
scroll to position [1794, 0]
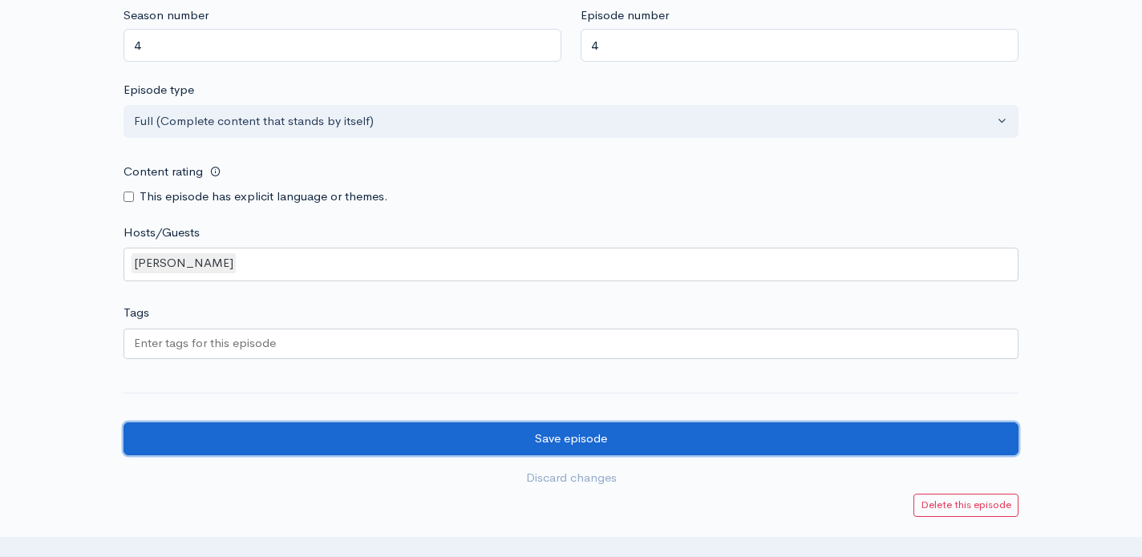
click at [318, 438] on input "Save episode" at bounding box center [570, 439] width 895 height 33
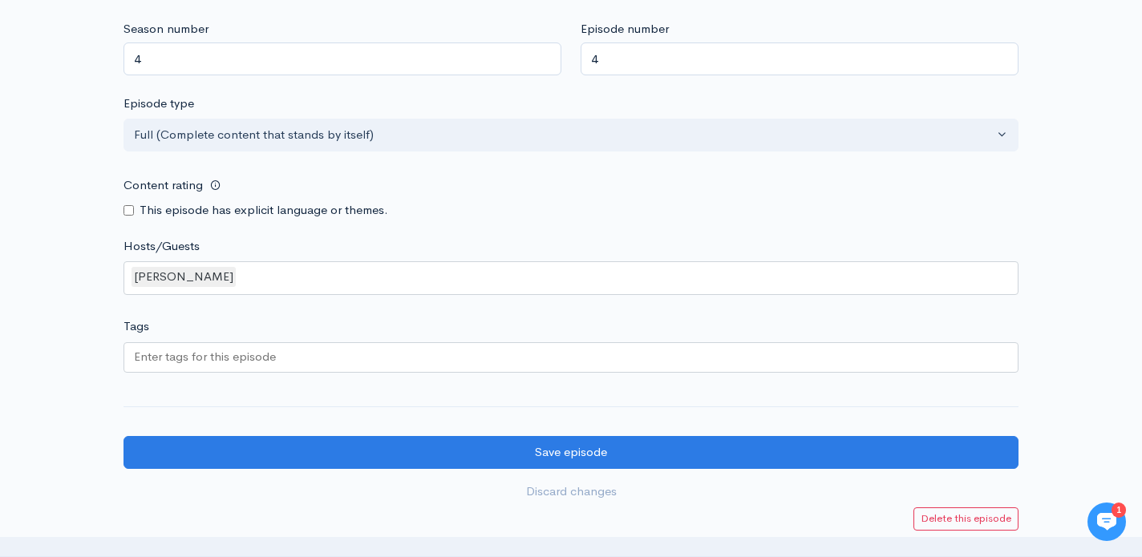
scroll to position [1699, 0]
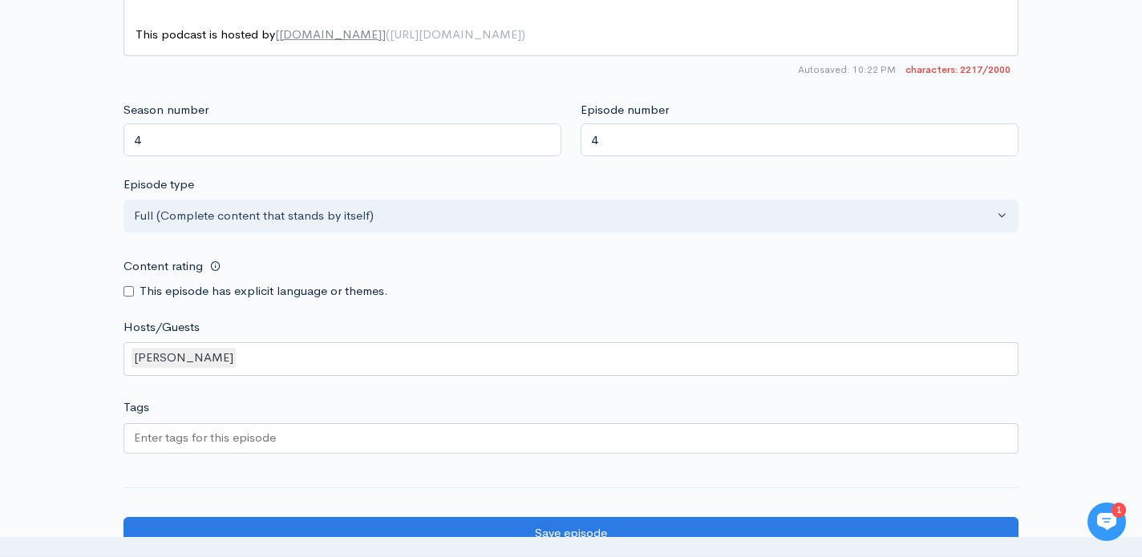
click at [305, 434] on div at bounding box center [570, 438] width 895 height 30
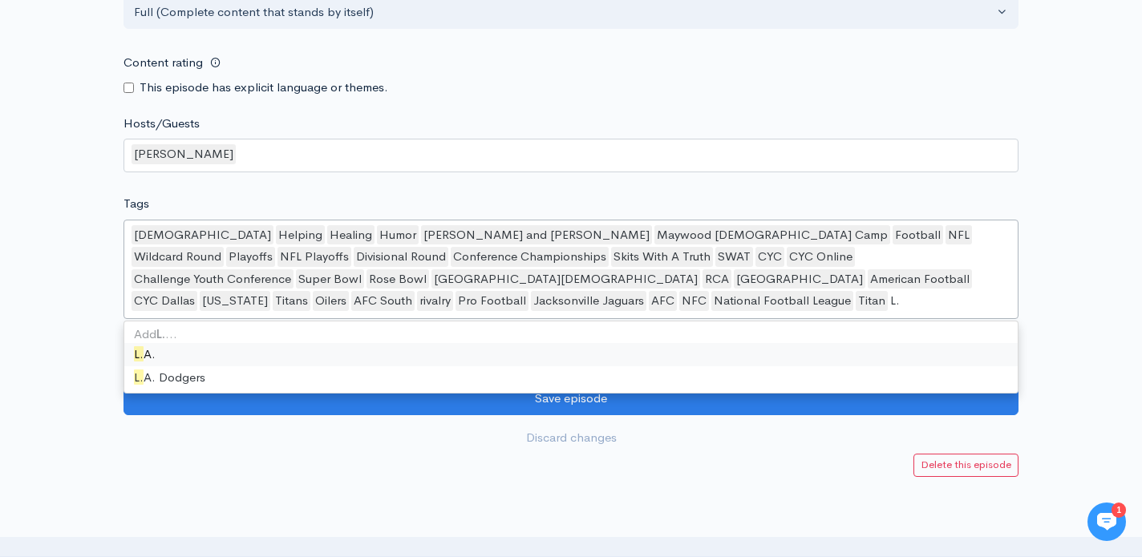
scroll to position [0, 0]
type input "L.A."
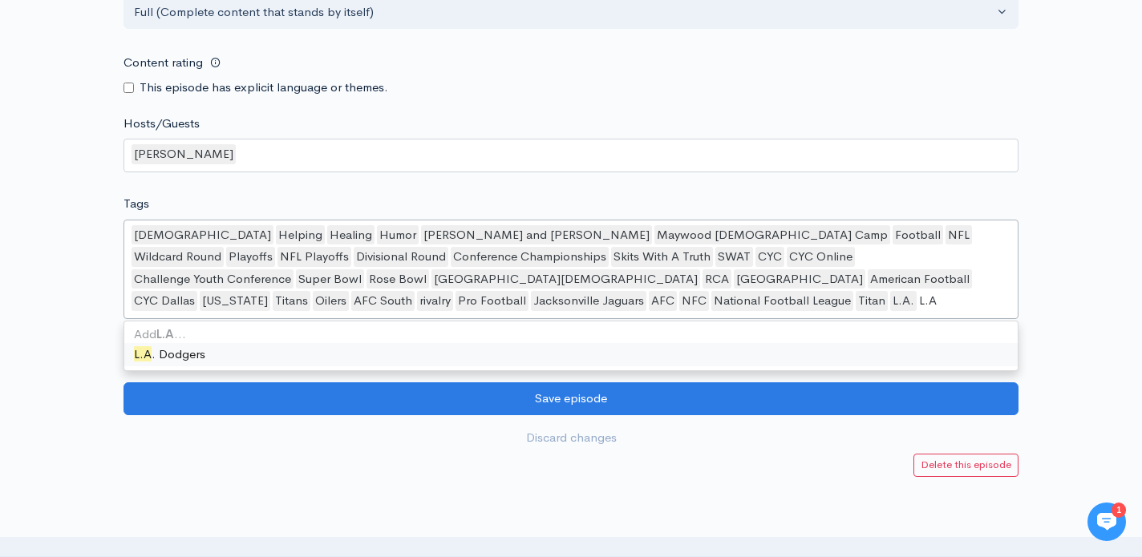
type input "L.A."
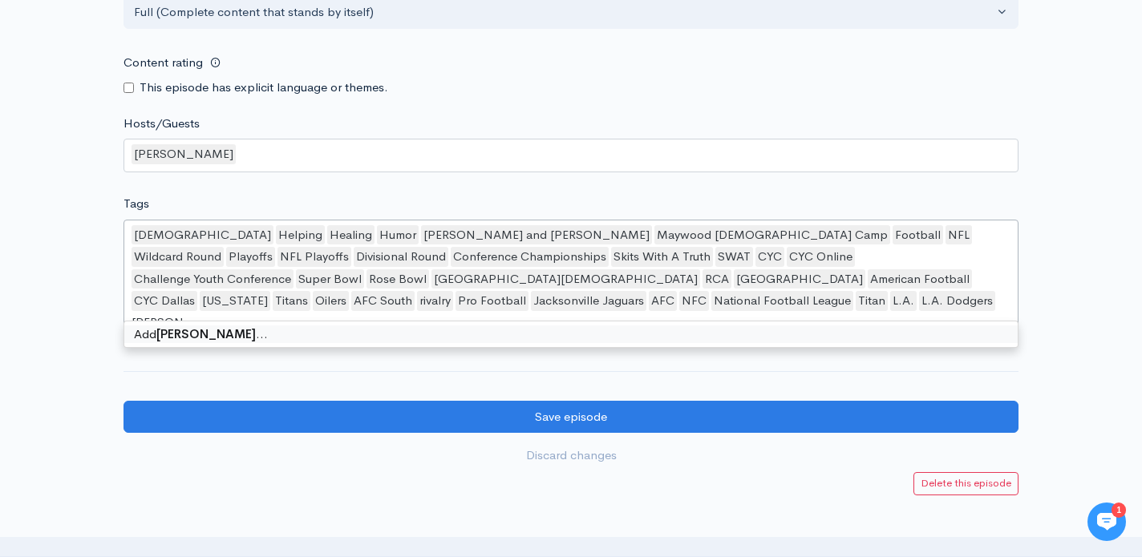
type input "L.A. Rams"
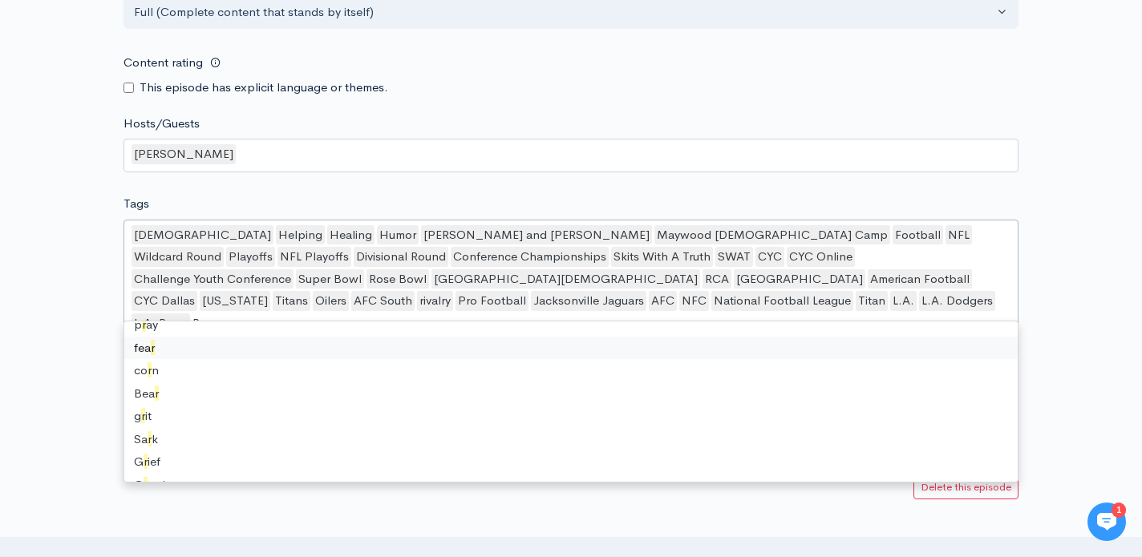
scroll to position [2, 0]
type input "Rams"
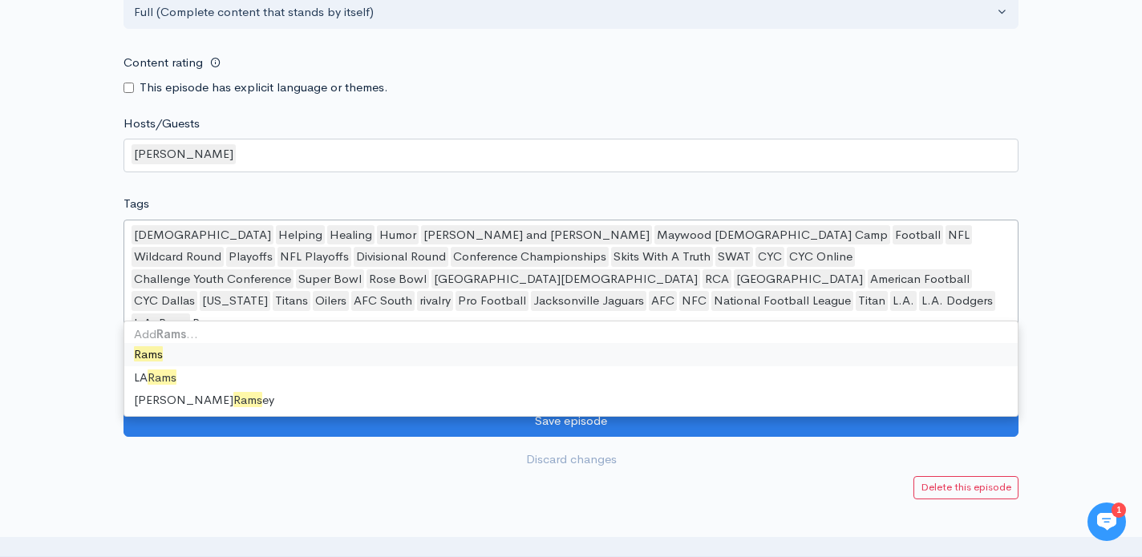
scroll to position [0, 0]
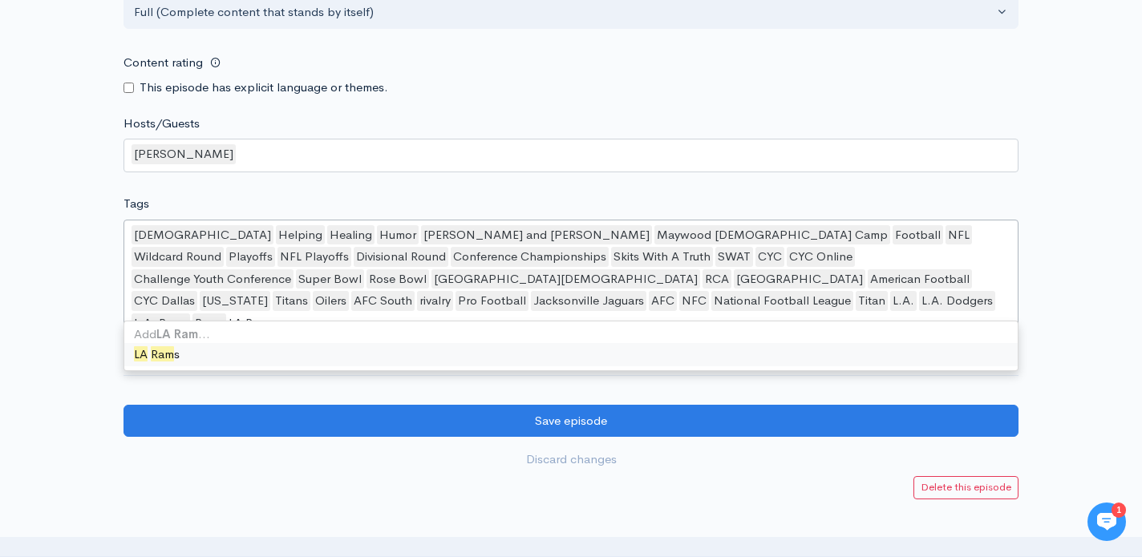
type input "LA Rams"
type input "[US_STATE]"
type input "NFC West"
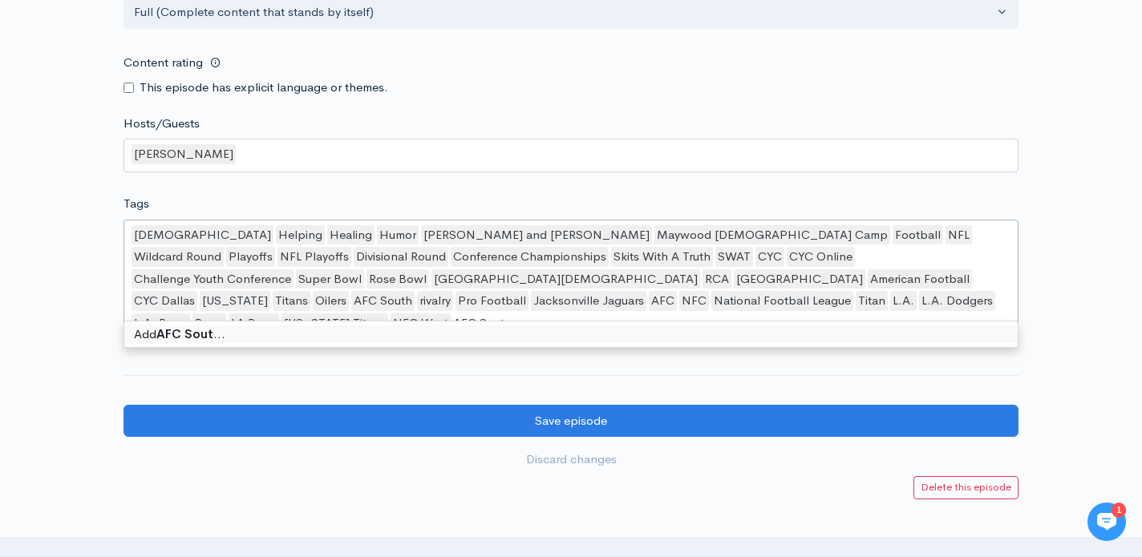
type input "AFC South"
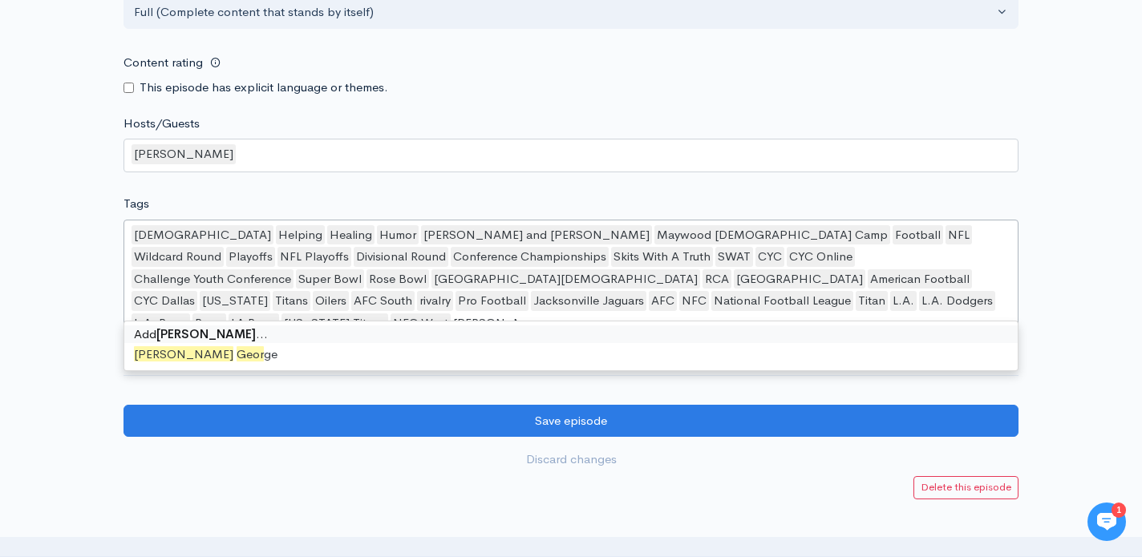
type input "[PERSON_NAME]"
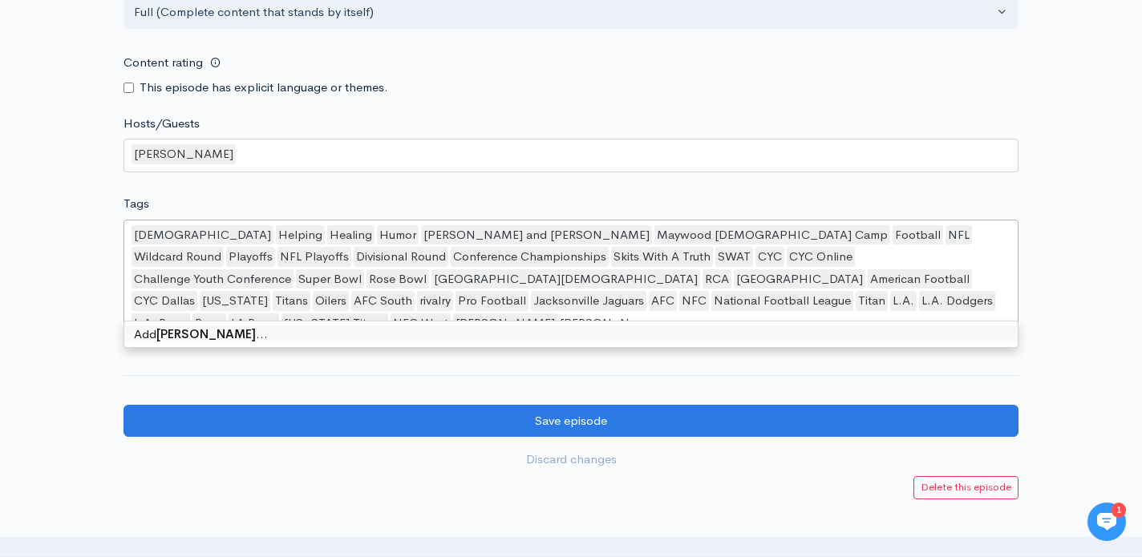
type input "[PERSON_NAME]"
type input "Fearsome Foursome"
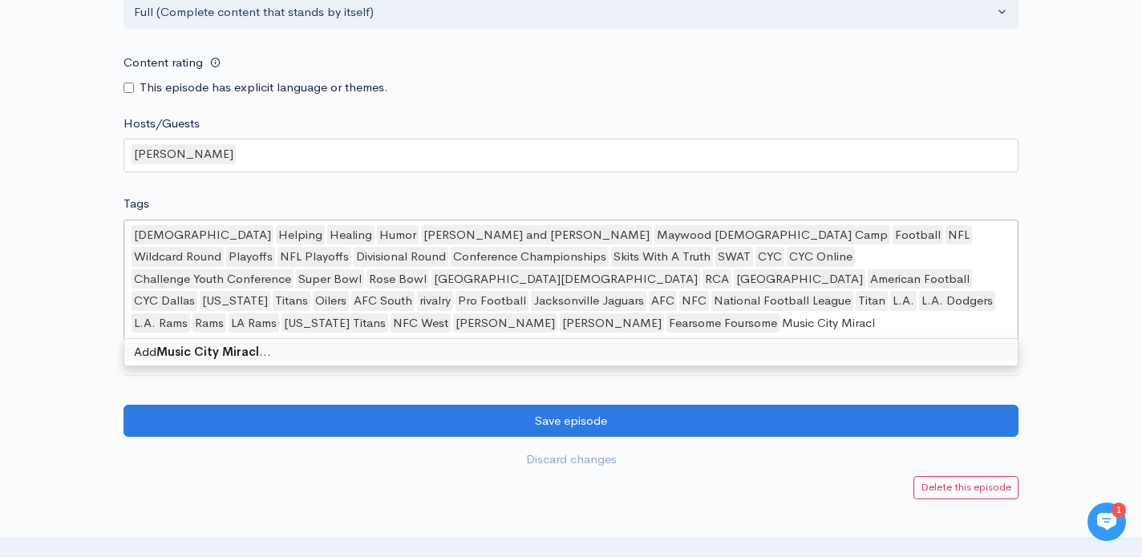
type input "Music City Miracle"
type input "Greatest Show on Turf"
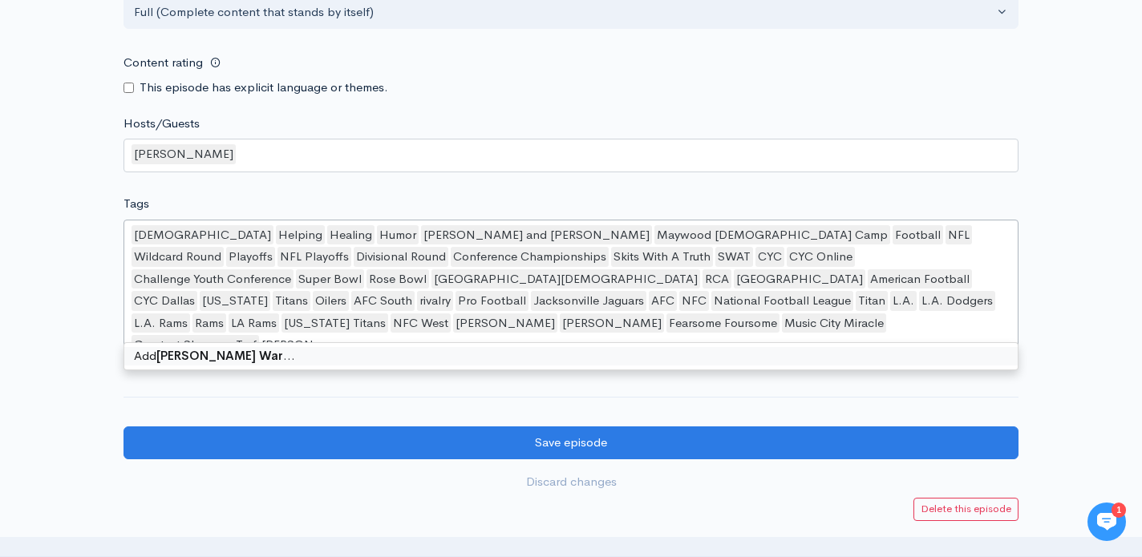
type input "[PERSON_NAME]"
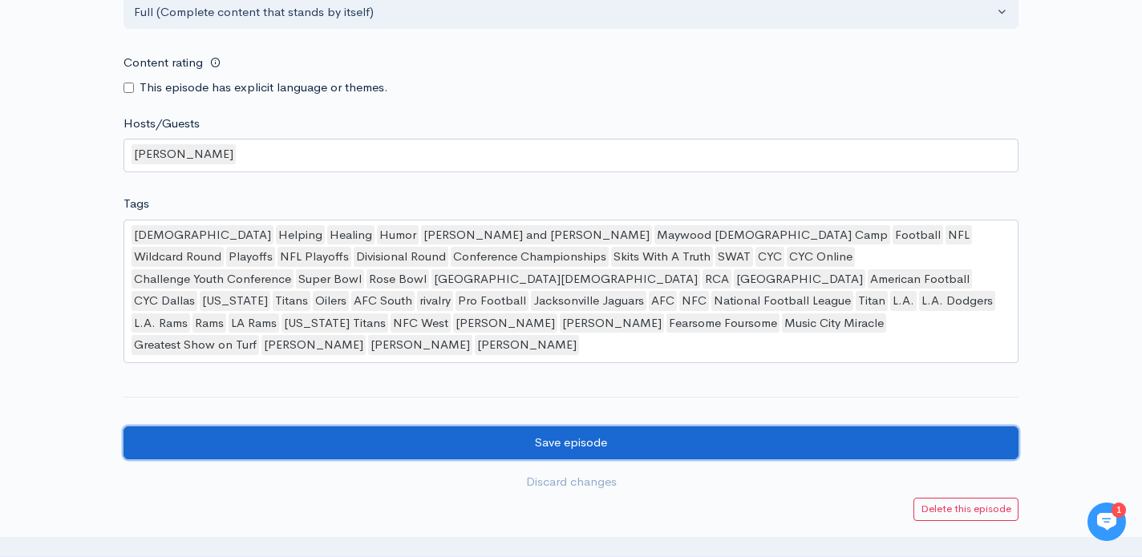
click at [686, 427] on input "Save episode" at bounding box center [570, 443] width 895 height 33
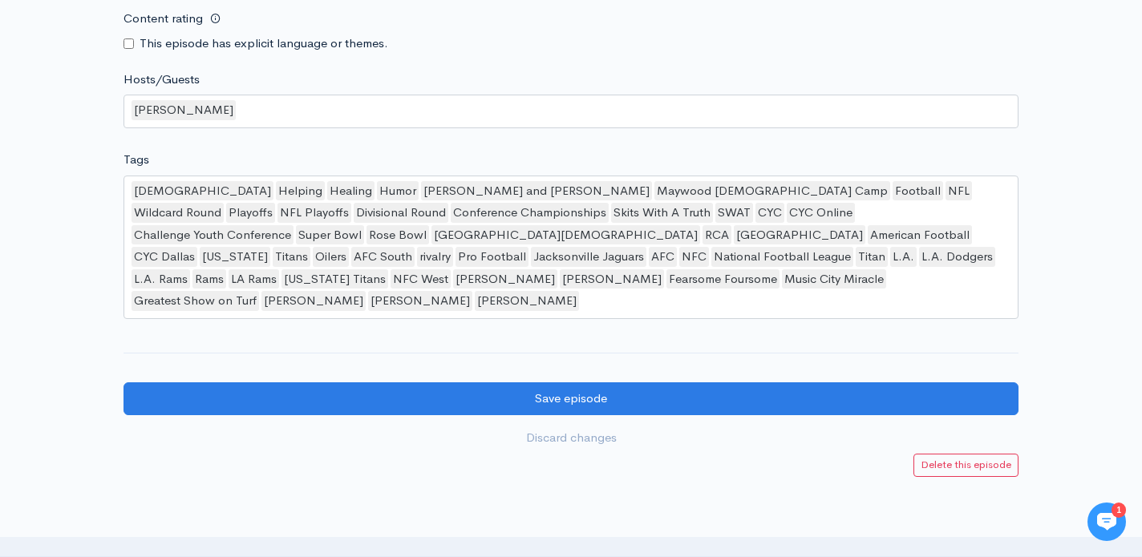
scroll to position [2022, 0]
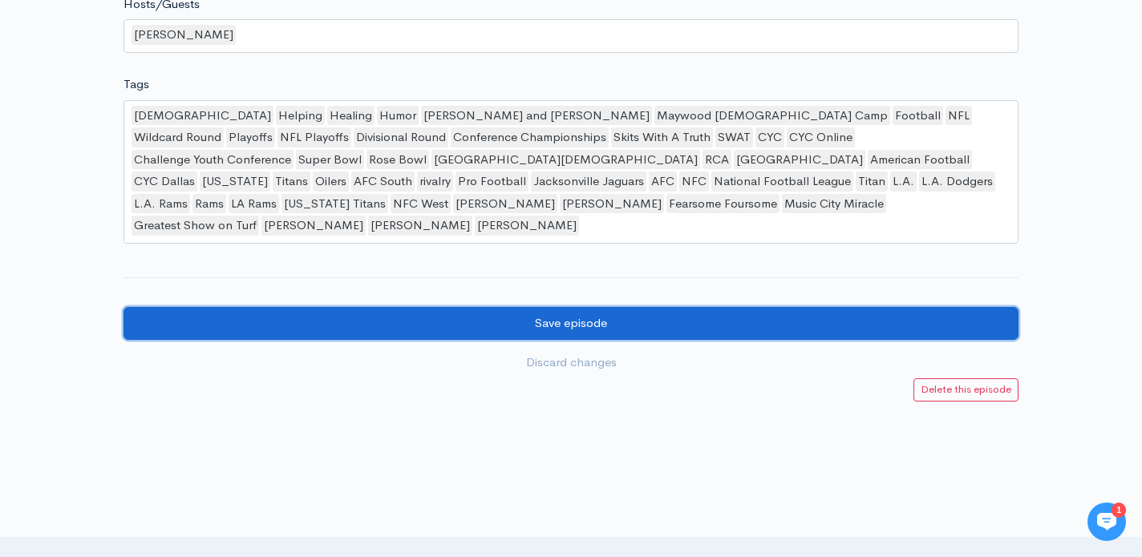
click at [495, 313] on input "Save episode" at bounding box center [570, 323] width 895 height 33
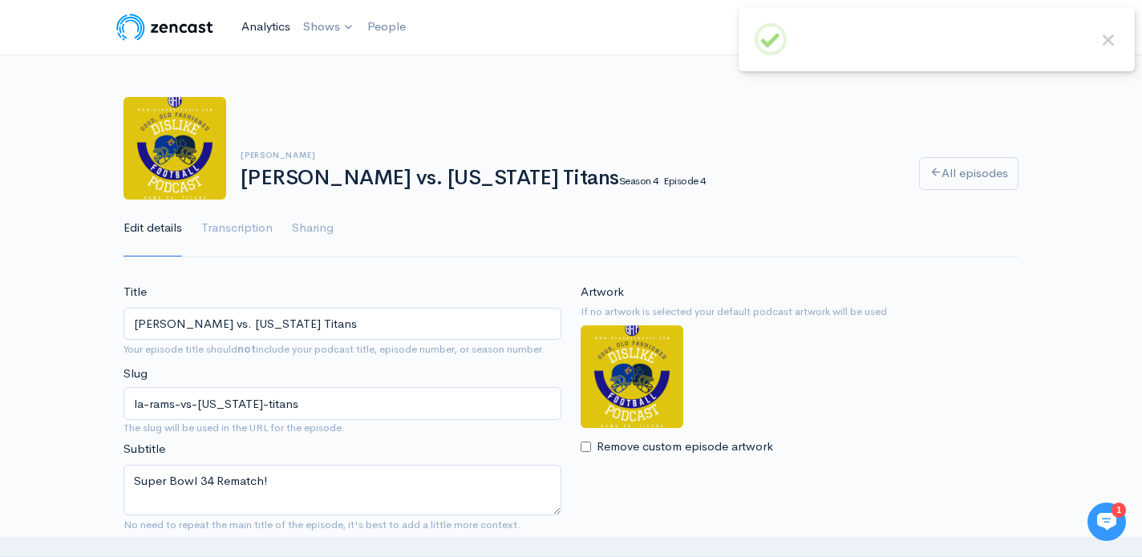
click at [285, 35] on link "Analytics" at bounding box center [266, 27] width 62 height 34
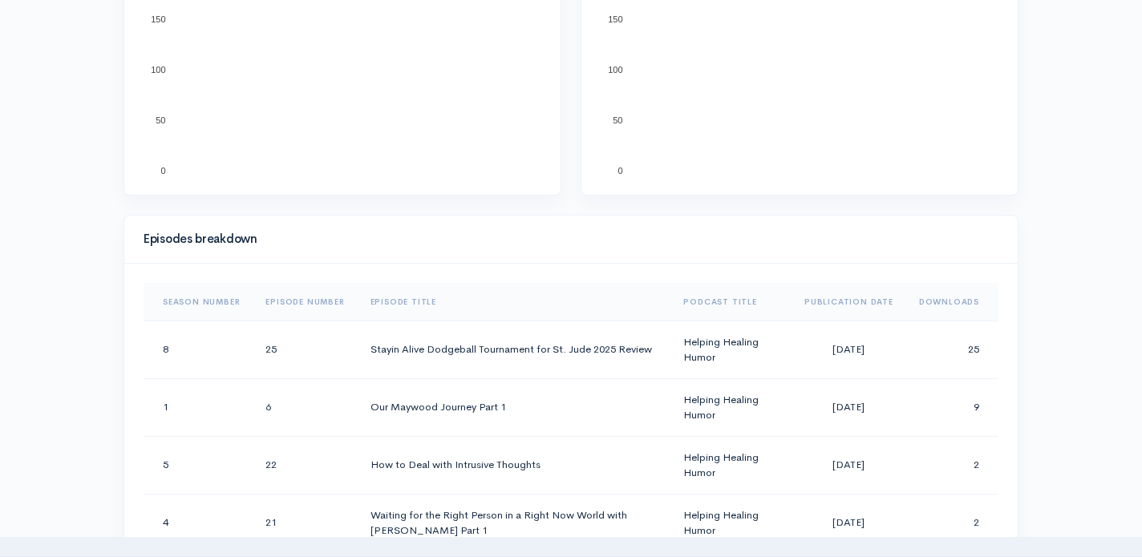
scroll to position [594, 0]
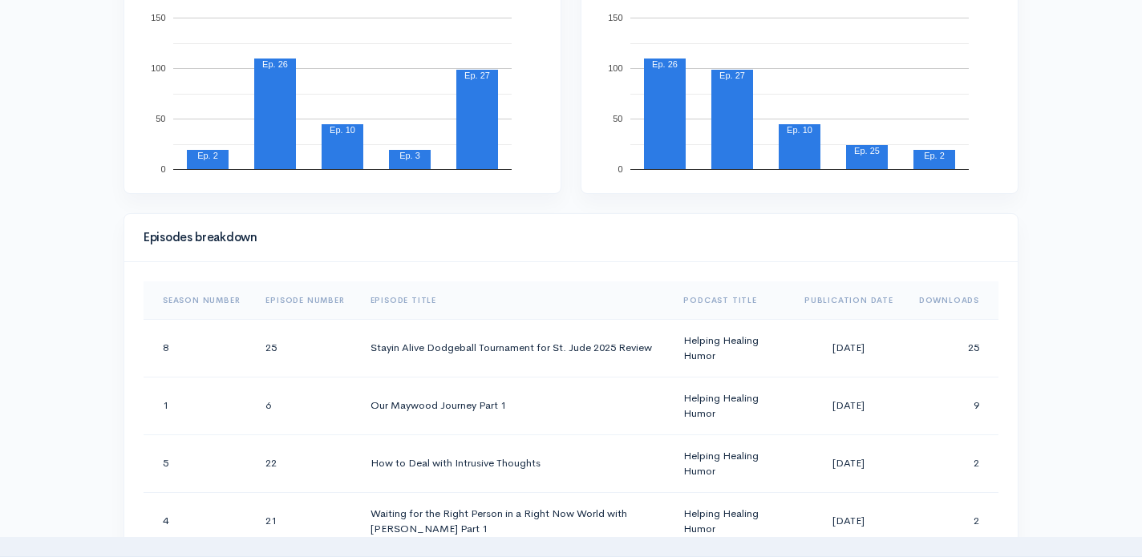
click at [959, 297] on th "Downloads" at bounding box center [952, 300] width 92 height 38
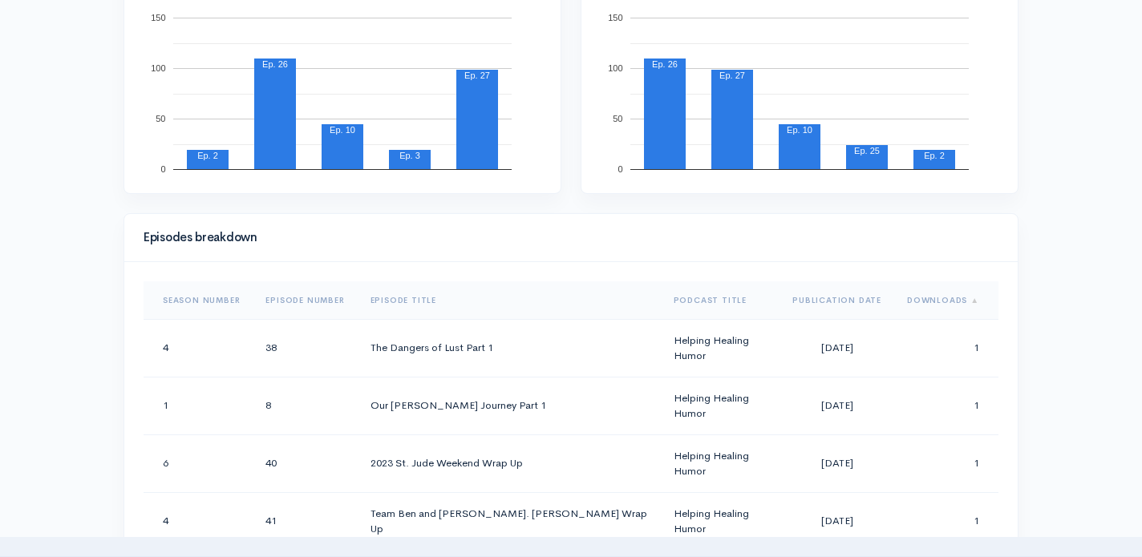
click at [959, 297] on th "Downloads" at bounding box center [946, 300] width 104 height 38
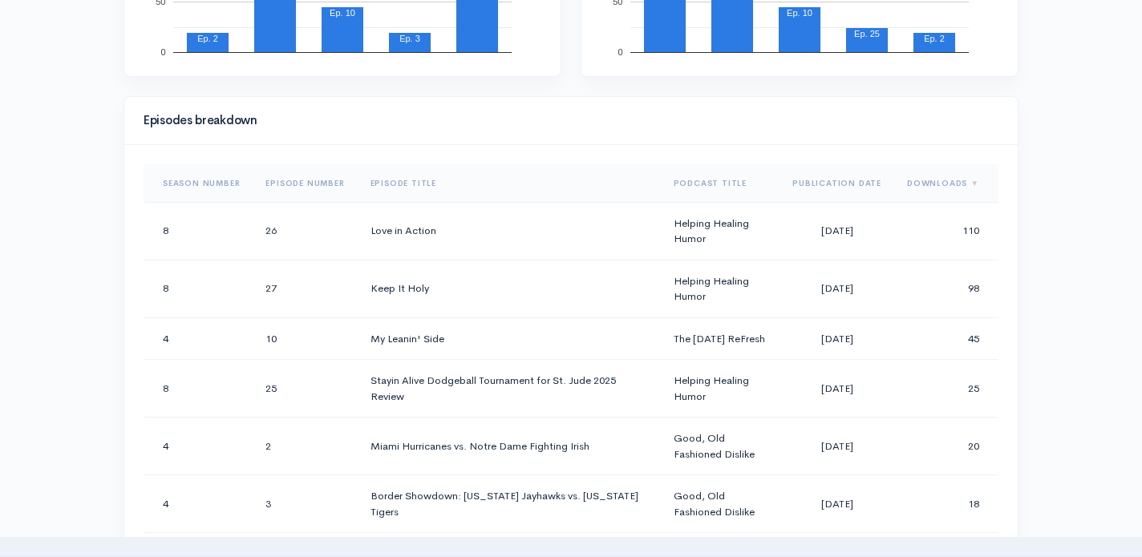
scroll to position [726, 0]
